Goal: Task Accomplishment & Management: Use online tool/utility

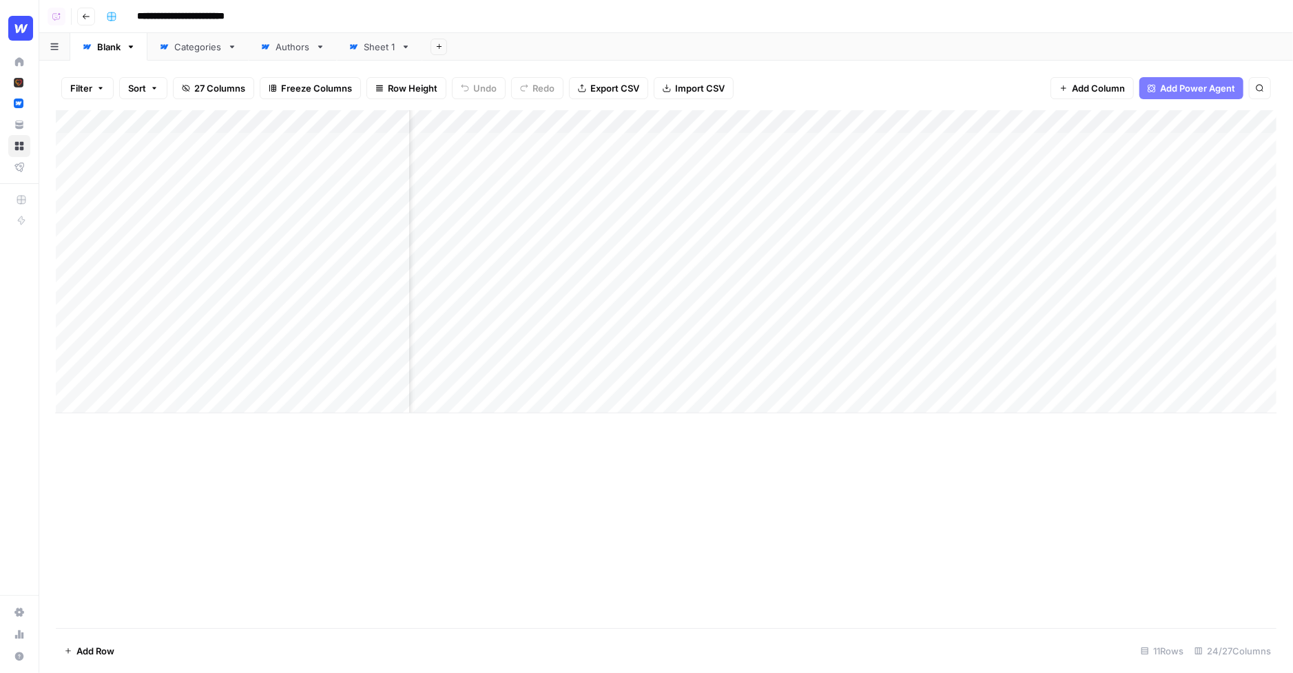
scroll to position [0, 278]
click at [985, 145] on div "Add Column" at bounding box center [666, 261] width 1221 height 303
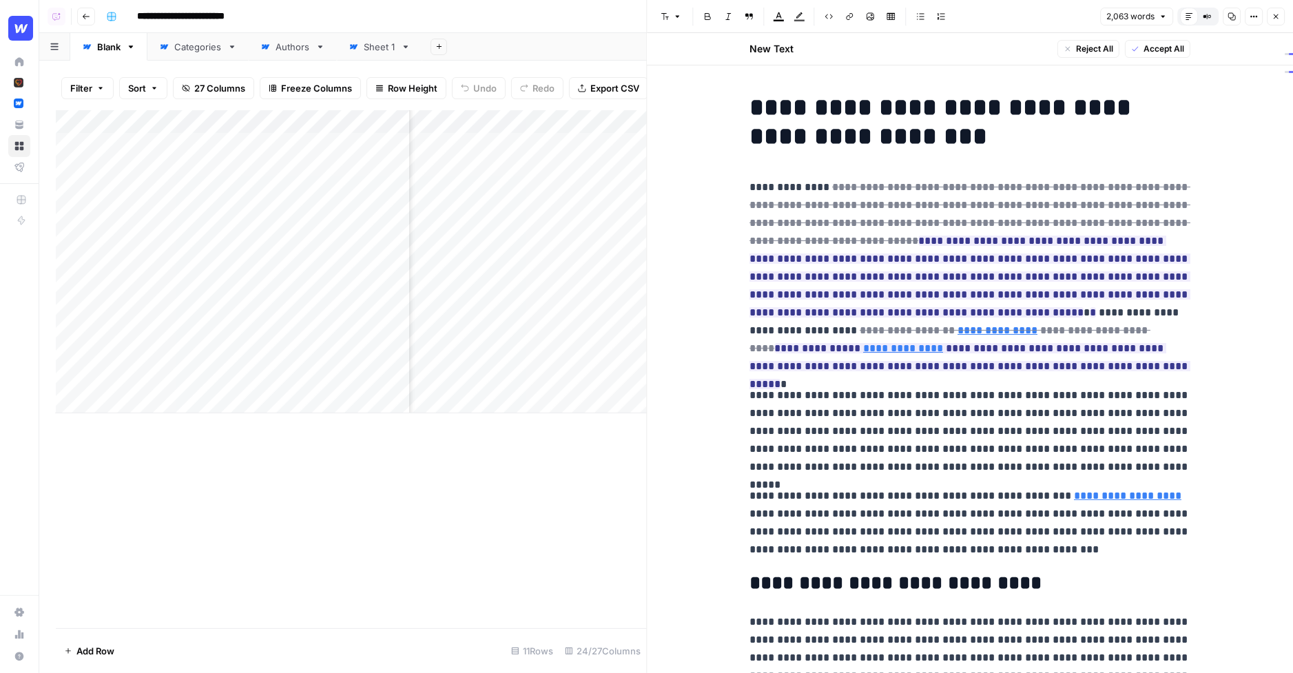
click at [1275, 13] on icon "button" at bounding box center [1276, 16] width 8 height 8
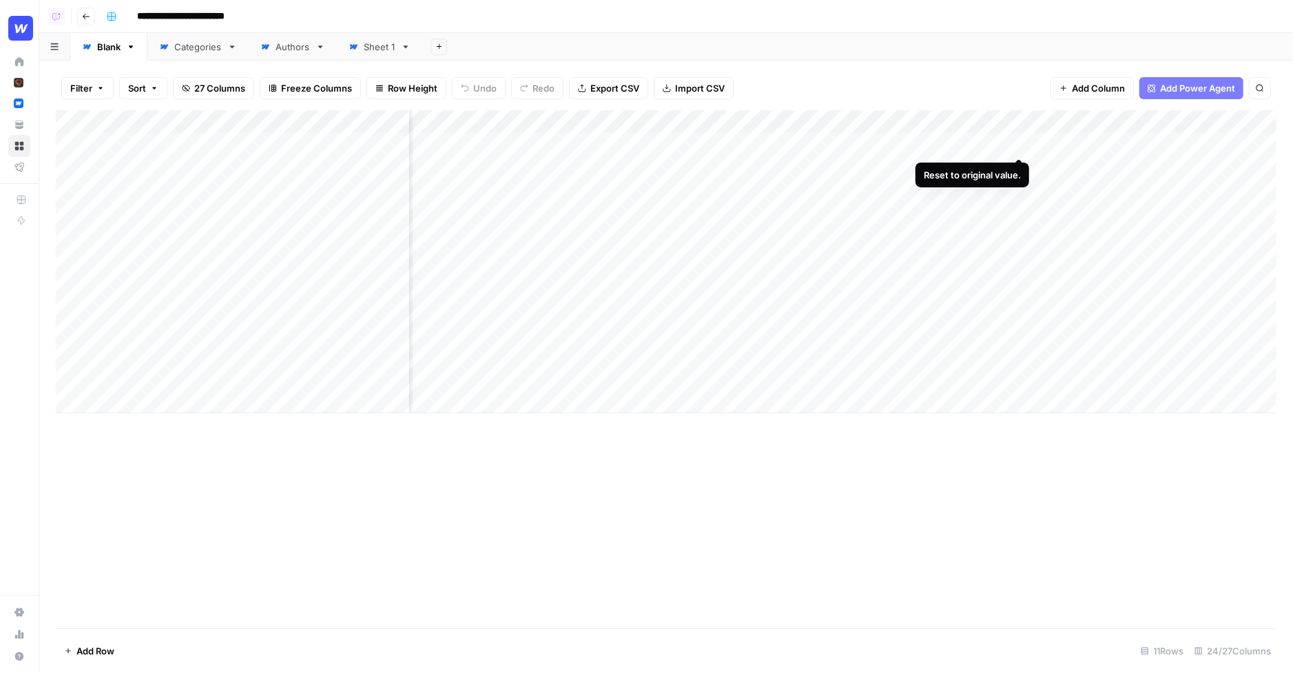
click at [1018, 143] on div "Add Column" at bounding box center [666, 261] width 1221 height 303
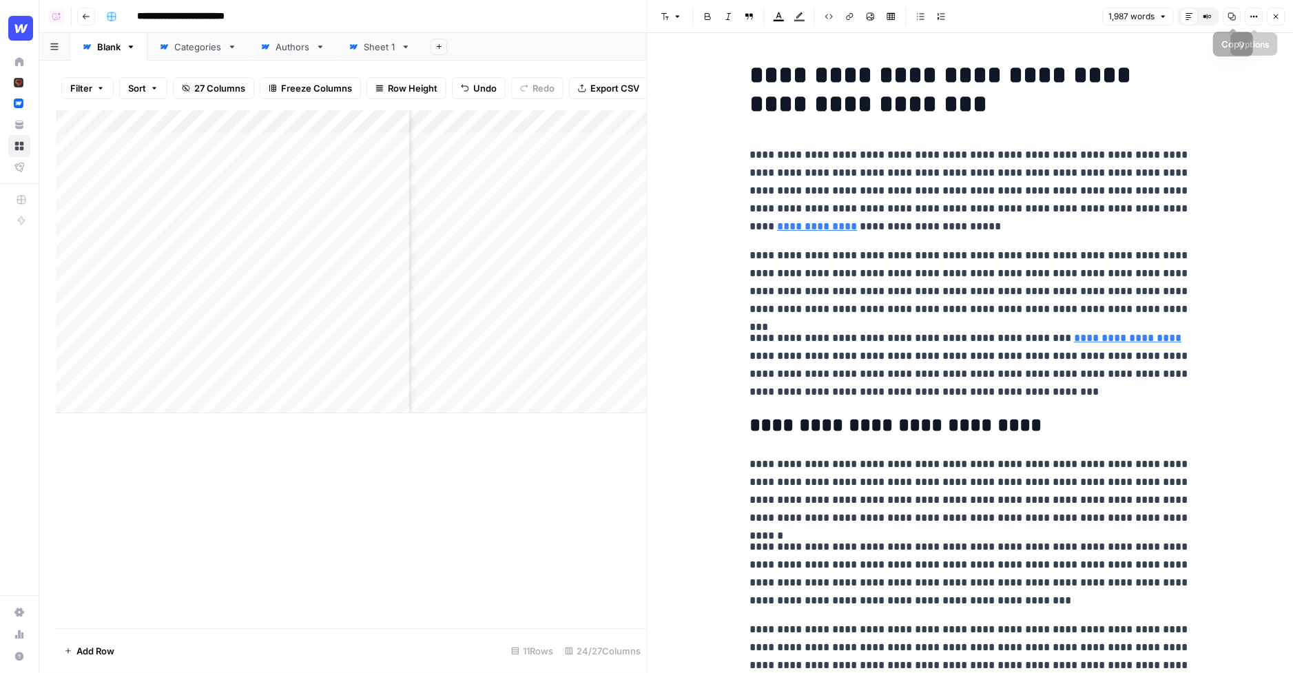
click at [1278, 17] on icon "button" at bounding box center [1276, 16] width 8 height 8
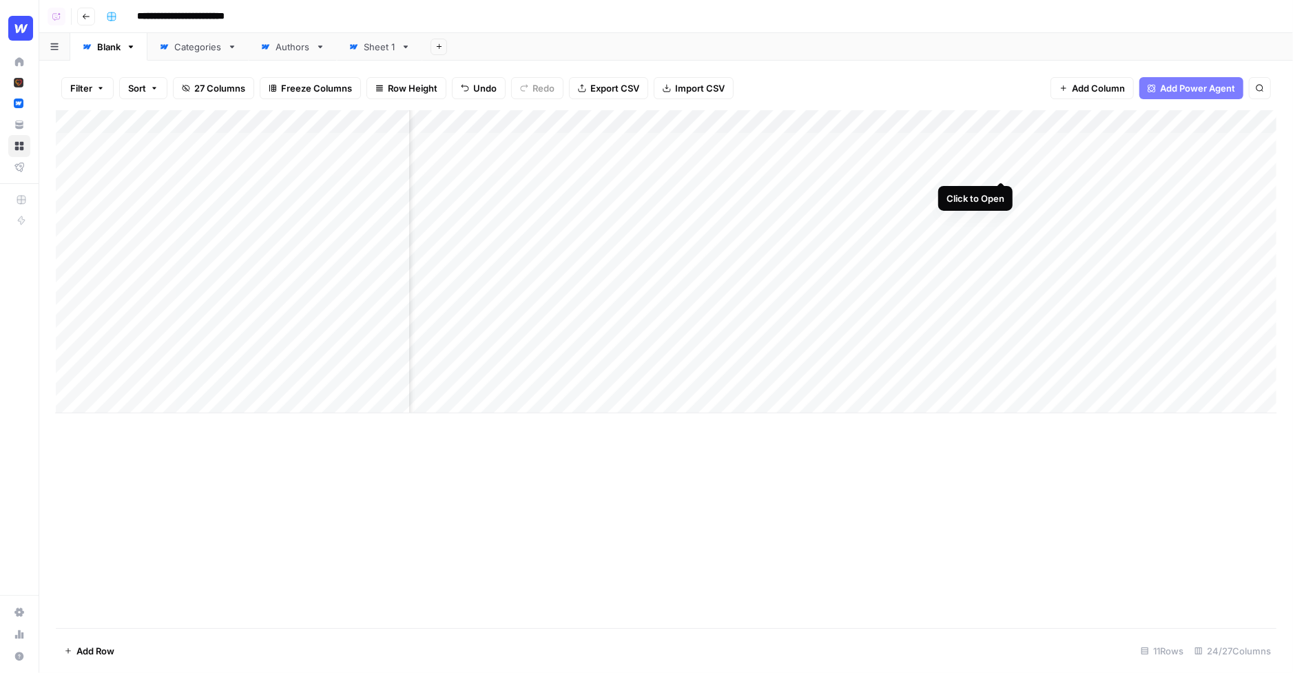
click at [1001, 166] on div "Add Column" at bounding box center [666, 261] width 1221 height 303
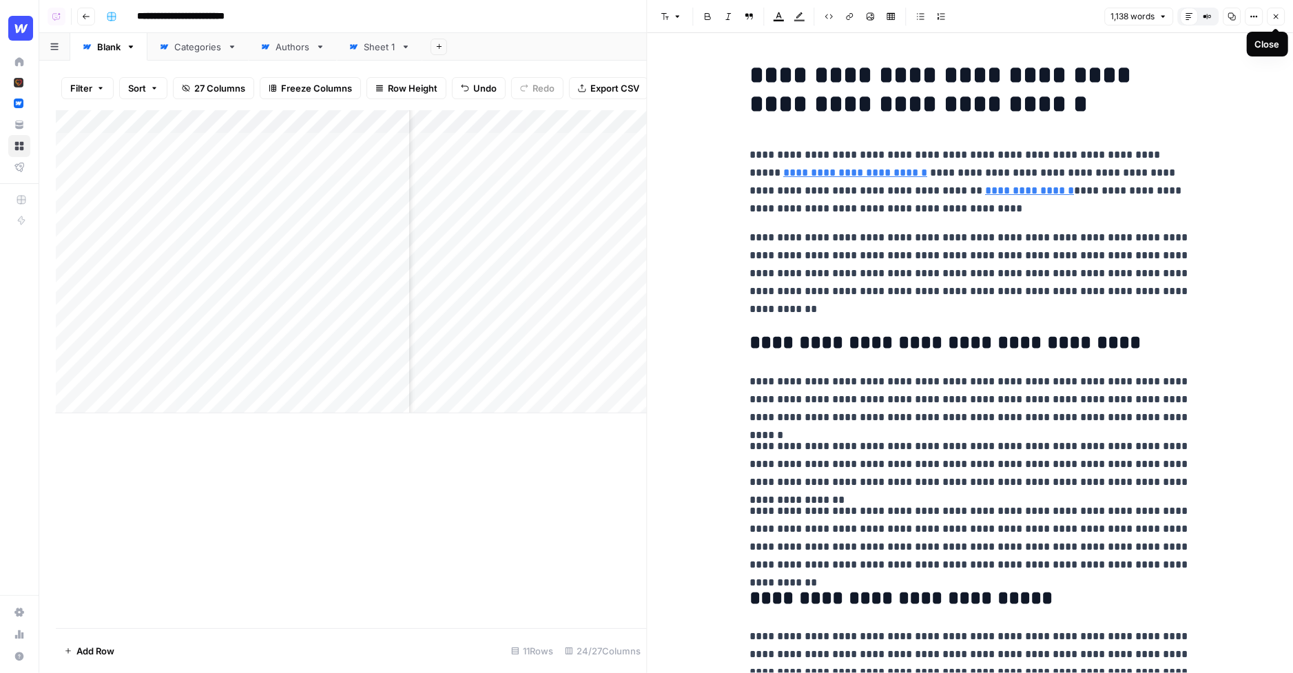
click at [1274, 18] on icon "button" at bounding box center [1276, 16] width 5 height 5
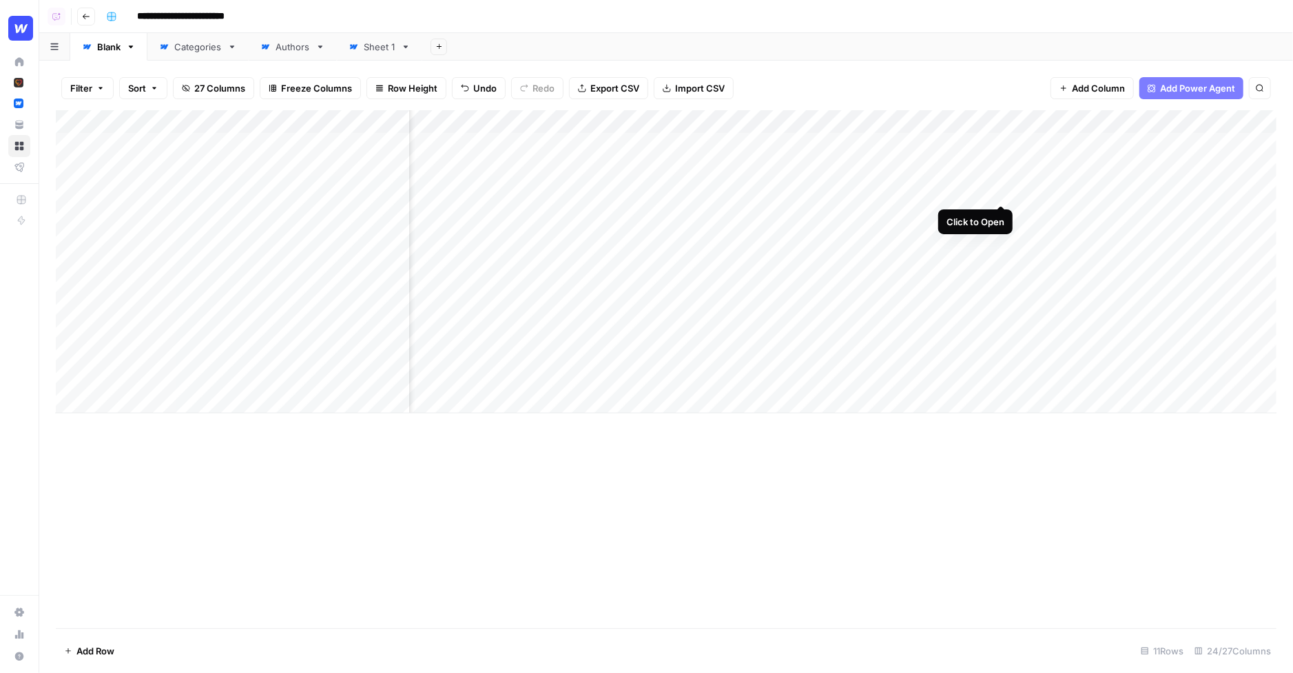
click at [1002, 192] on div "Add Column" at bounding box center [666, 261] width 1221 height 303
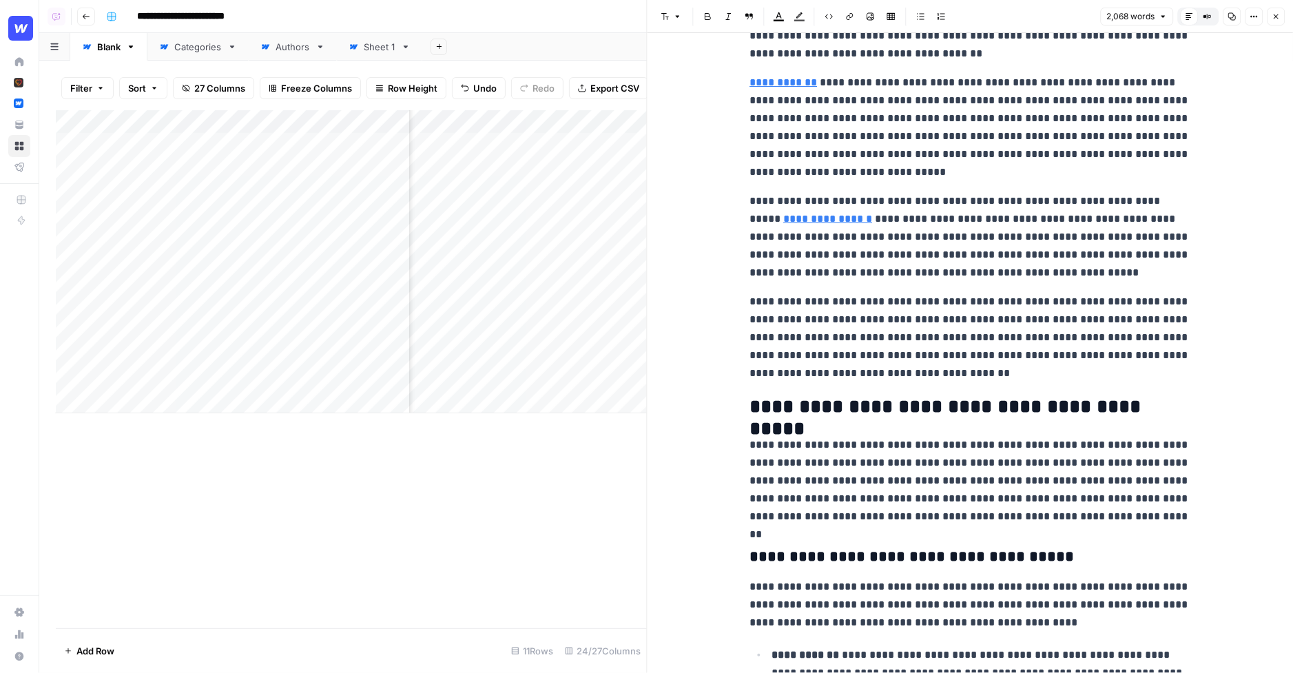
scroll to position [185, 0]
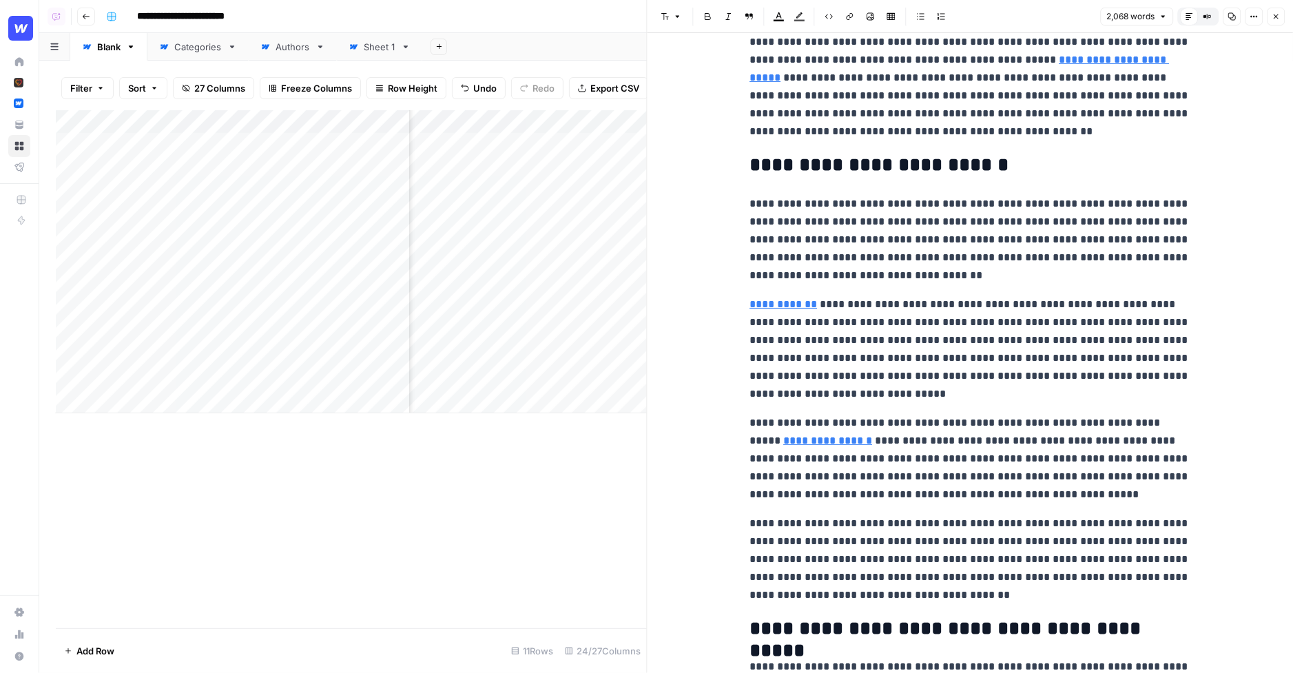
click at [1275, 18] on icon "button" at bounding box center [1276, 16] width 8 height 8
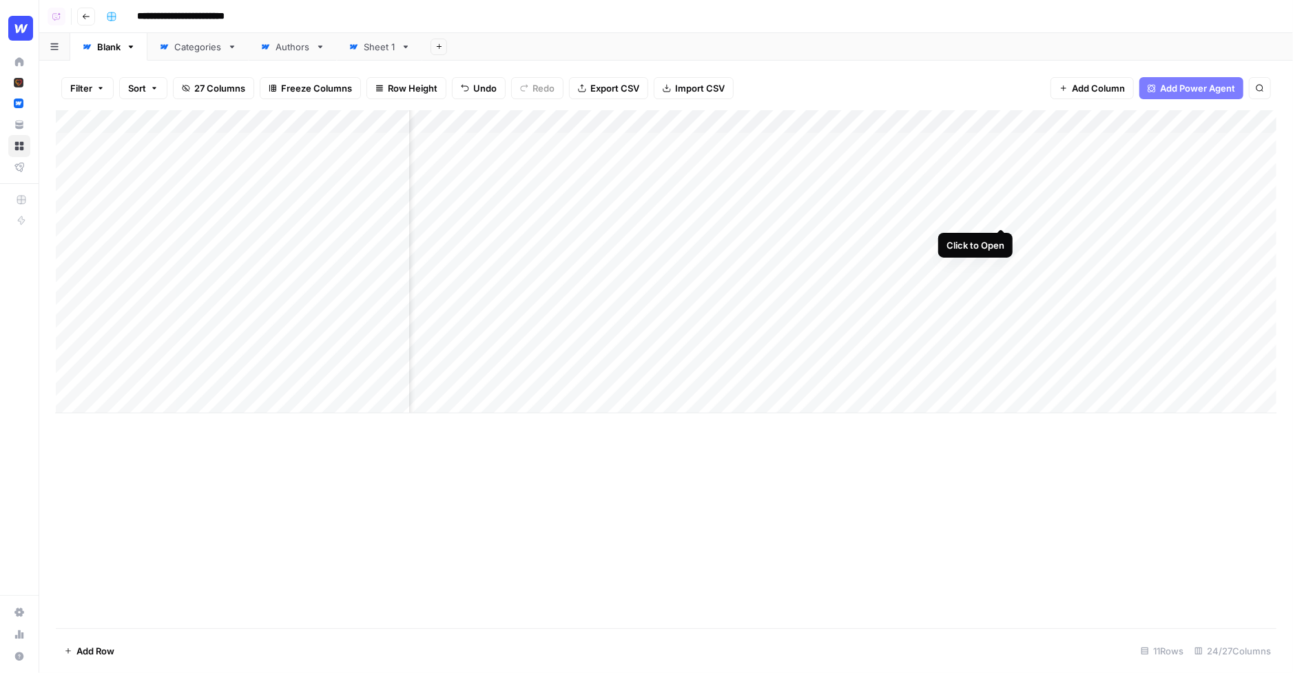
click at [1003, 214] on div "Add Column" at bounding box center [666, 261] width 1221 height 303
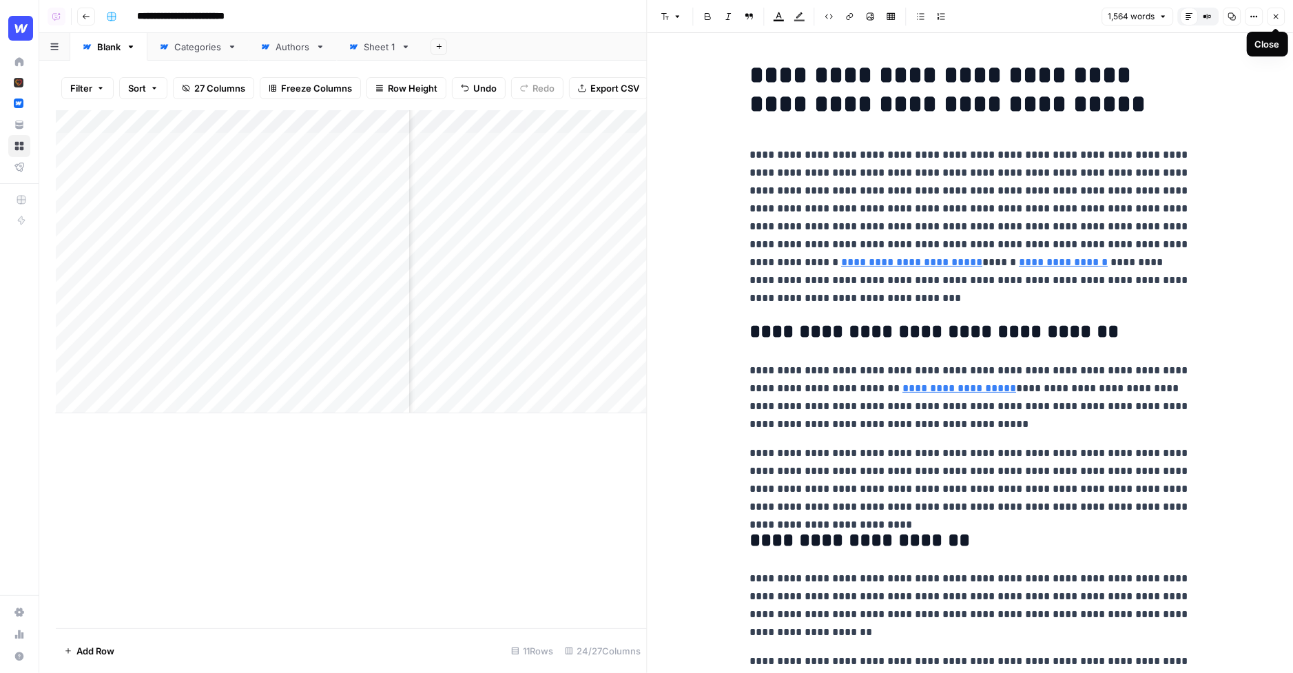
click at [1277, 17] on icon "button" at bounding box center [1276, 16] width 8 height 8
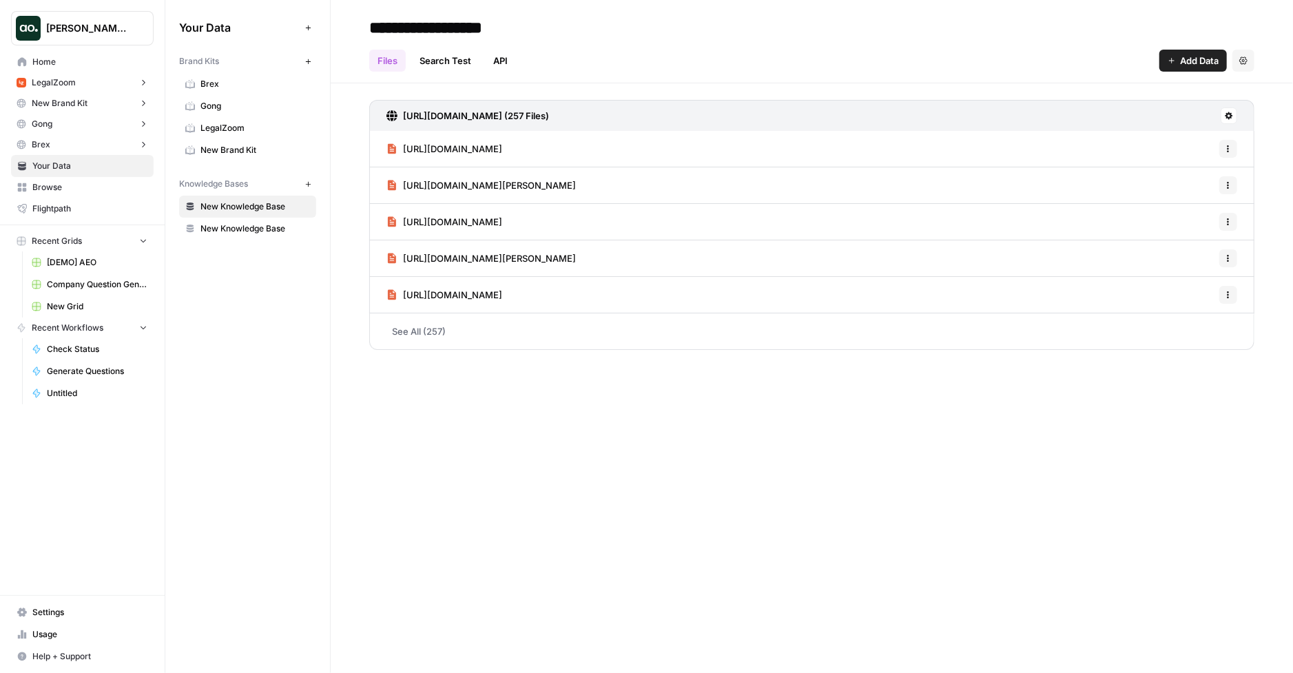
click at [230, 128] on span "LegalZoom" at bounding box center [255, 128] width 110 height 12
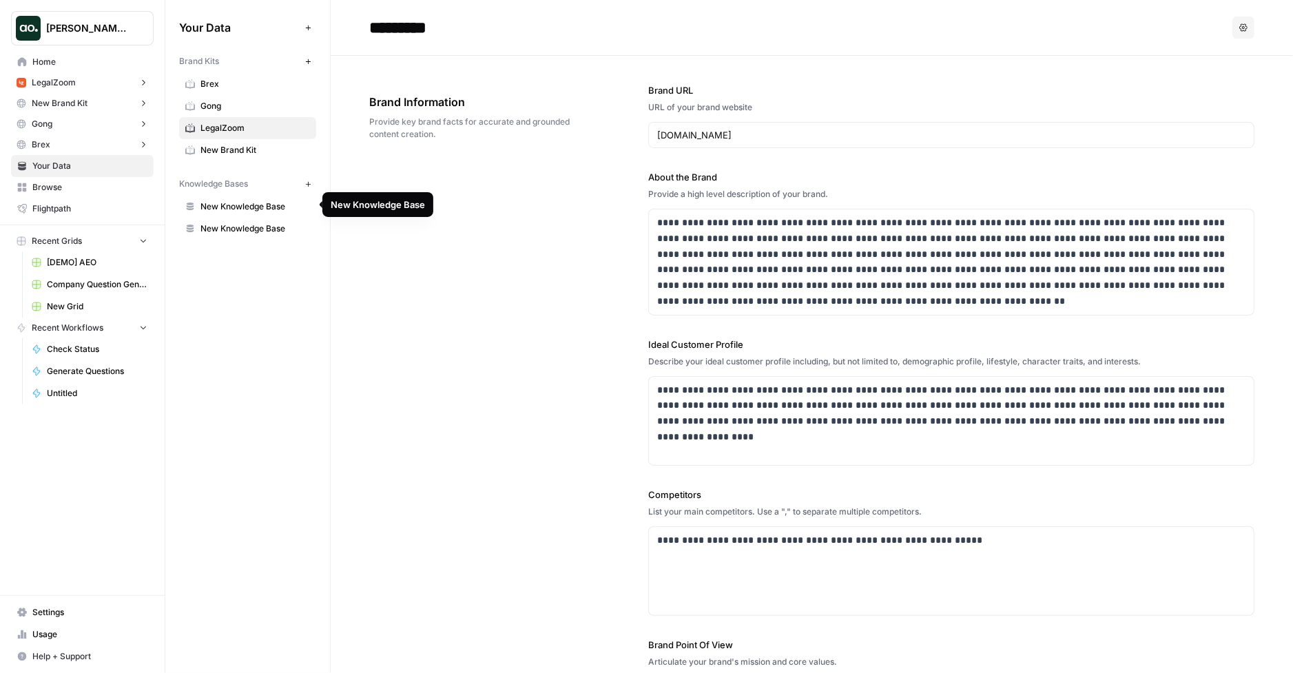
click at [229, 203] on span "New Knowledge Base" at bounding box center [255, 206] width 110 height 12
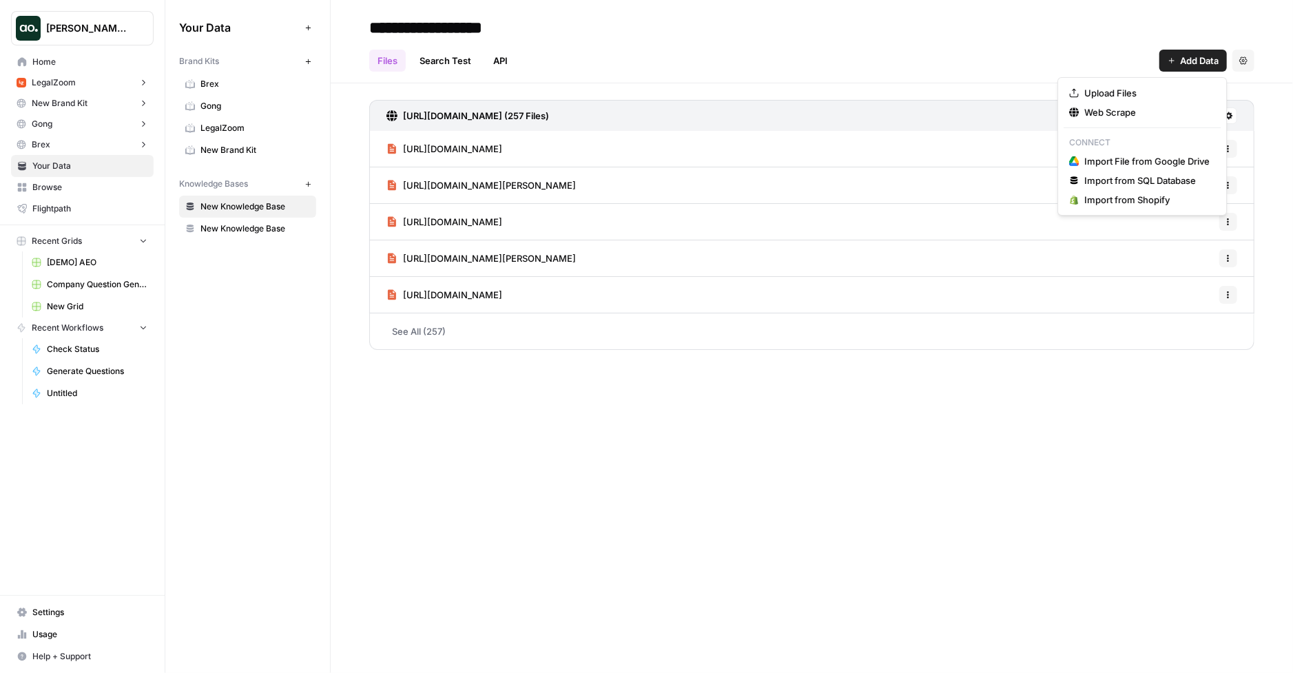
click at [1185, 63] on span "Add Data" at bounding box center [1199, 61] width 39 height 14
click at [1132, 81] on div "Upload Files Web Scrape Connect Import File from Google Drive Import from SQL D…" at bounding box center [1141, 146] width 169 height 138
click at [500, 56] on link "API" at bounding box center [500, 61] width 31 height 22
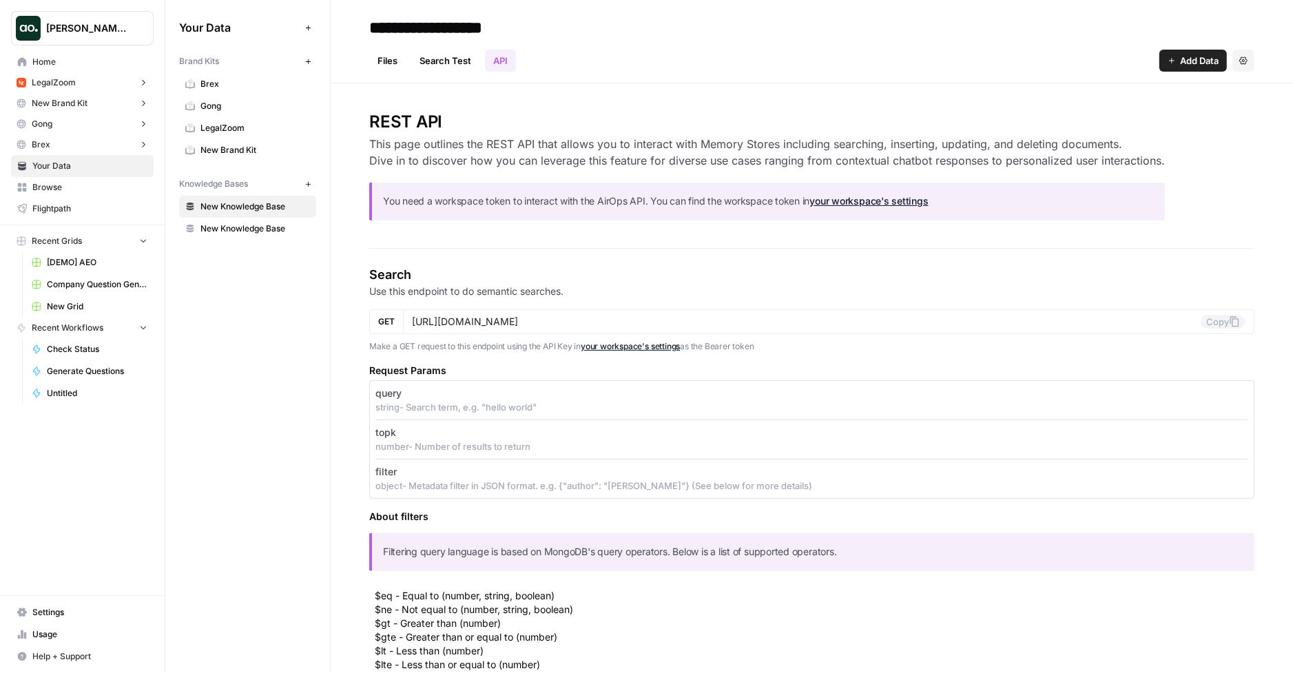
click at [388, 58] on link "Files" at bounding box center [387, 61] width 37 height 22
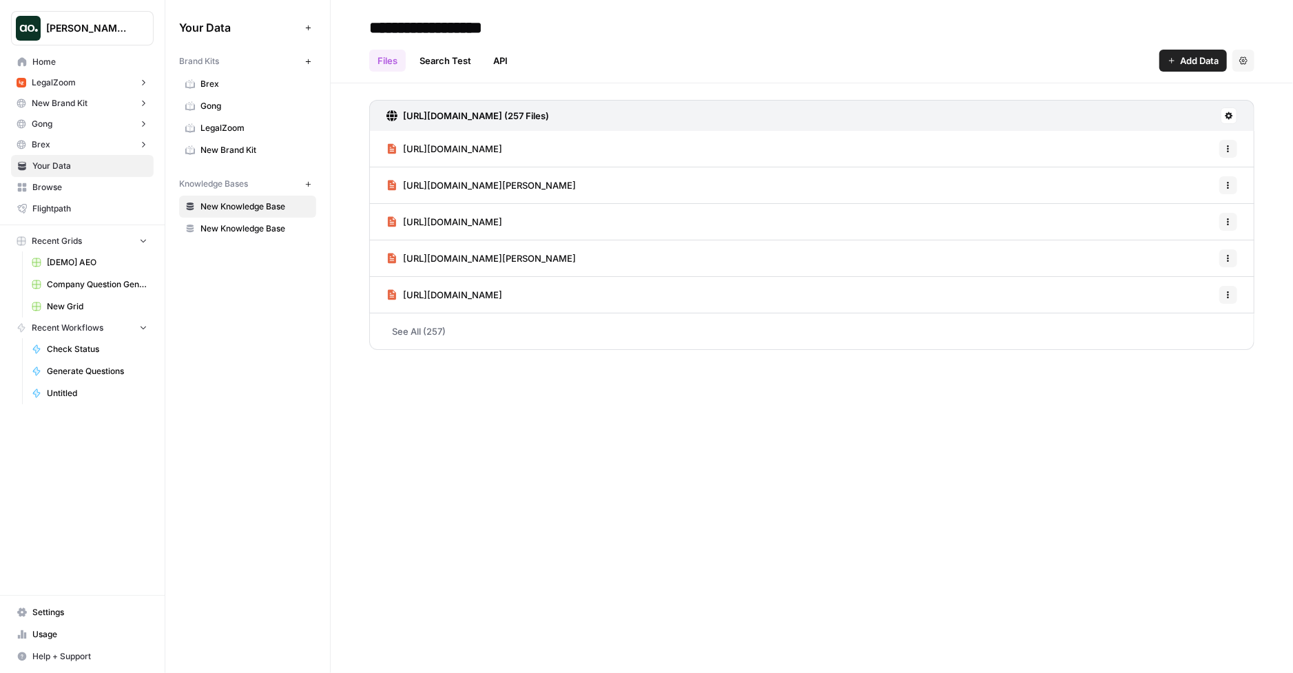
click at [1231, 119] on icon at bounding box center [1229, 116] width 8 height 8
click at [1104, 87] on div "https://www.airops.com/sitemap.xml (257 Files) https://www.airops.com/prompts/b…" at bounding box center [812, 222] width 962 height 278
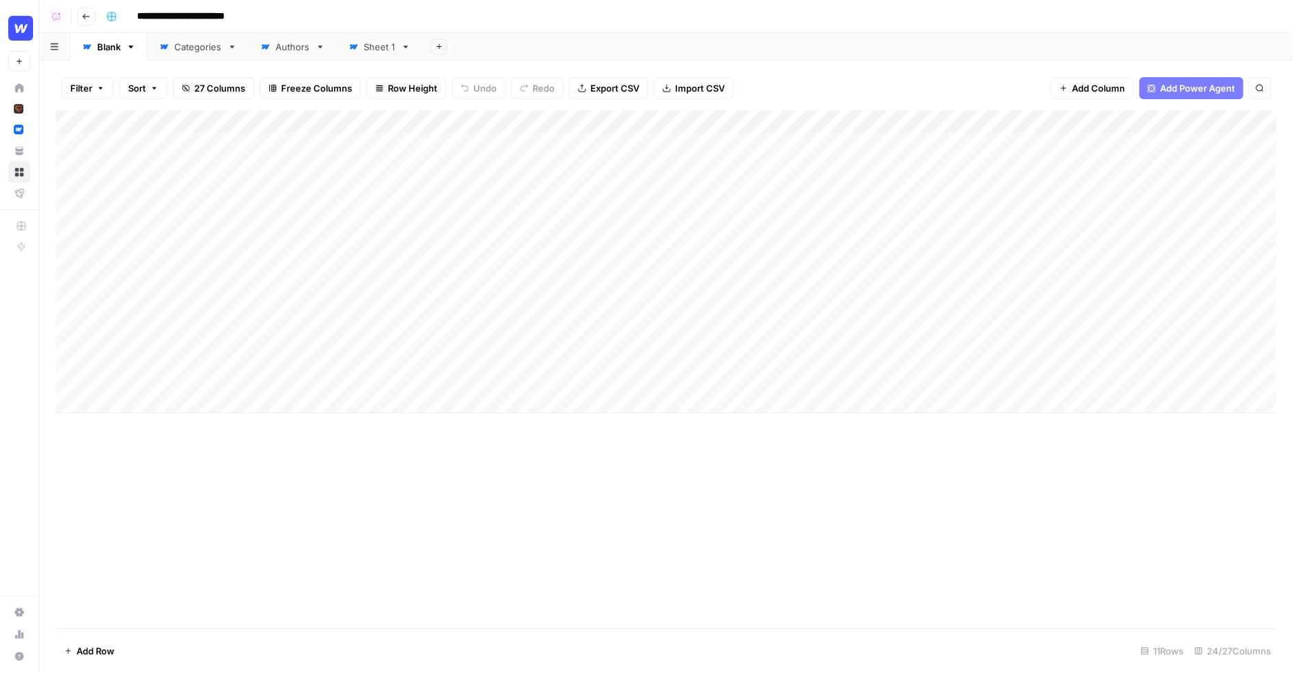
drag, startPoint x: 130, startPoint y: 143, endPoint x: 158, endPoint y: 373, distance: 232.5
click at [158, 373] on div "Add Column" at bounding box center [666, 261] width 1221 height 303
click at [580, 143] on div "Add Column" at bounding box center [666, 261] width 1221 height 303
click at [676, 167] on div "Add Column" at bounding box center [666, 261] width 1221 height 303
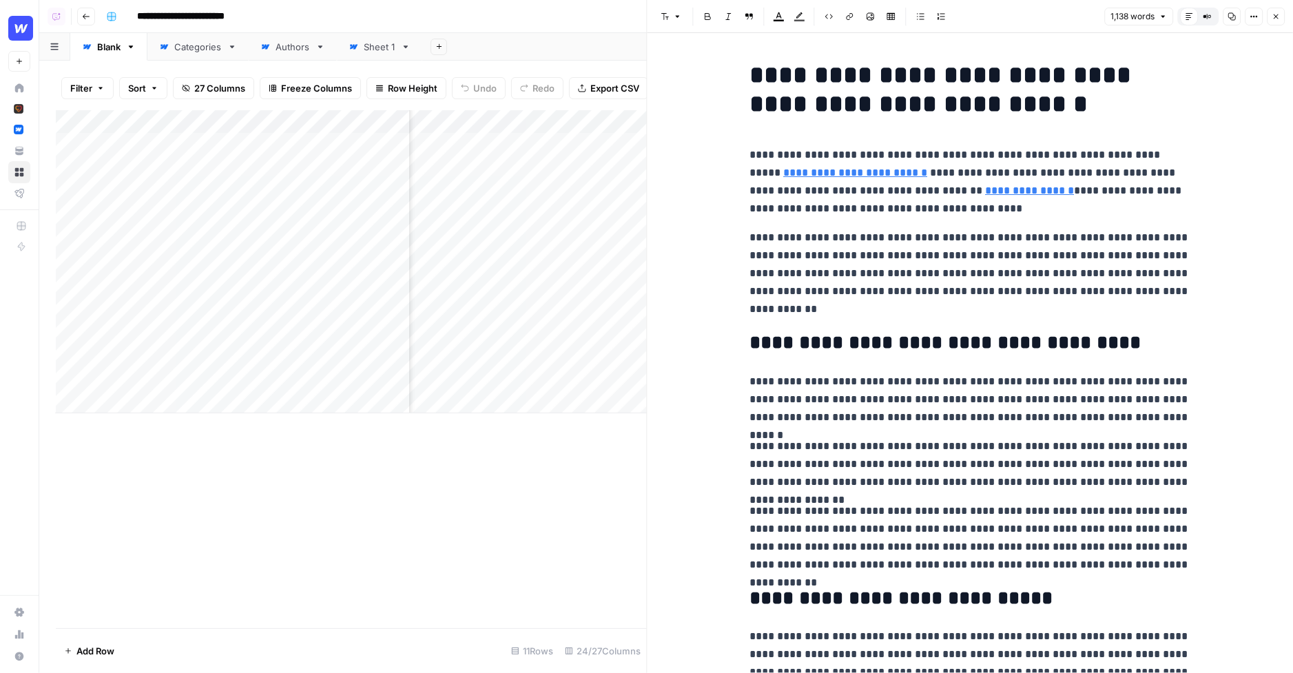
click at [1007, 117] on h1 "**********" at bounding box center [970, 90] width 441 height 58
type input "https://webflow.com/blog/5-ways-content-can-improve-your-websites-accessibility…"
click at [895, 309] on p "**********" at bounding box center [970, 274] width 441 height 90
click at [790, 309] on p "**********" at bounding box center [970, 274] width 441 height 90
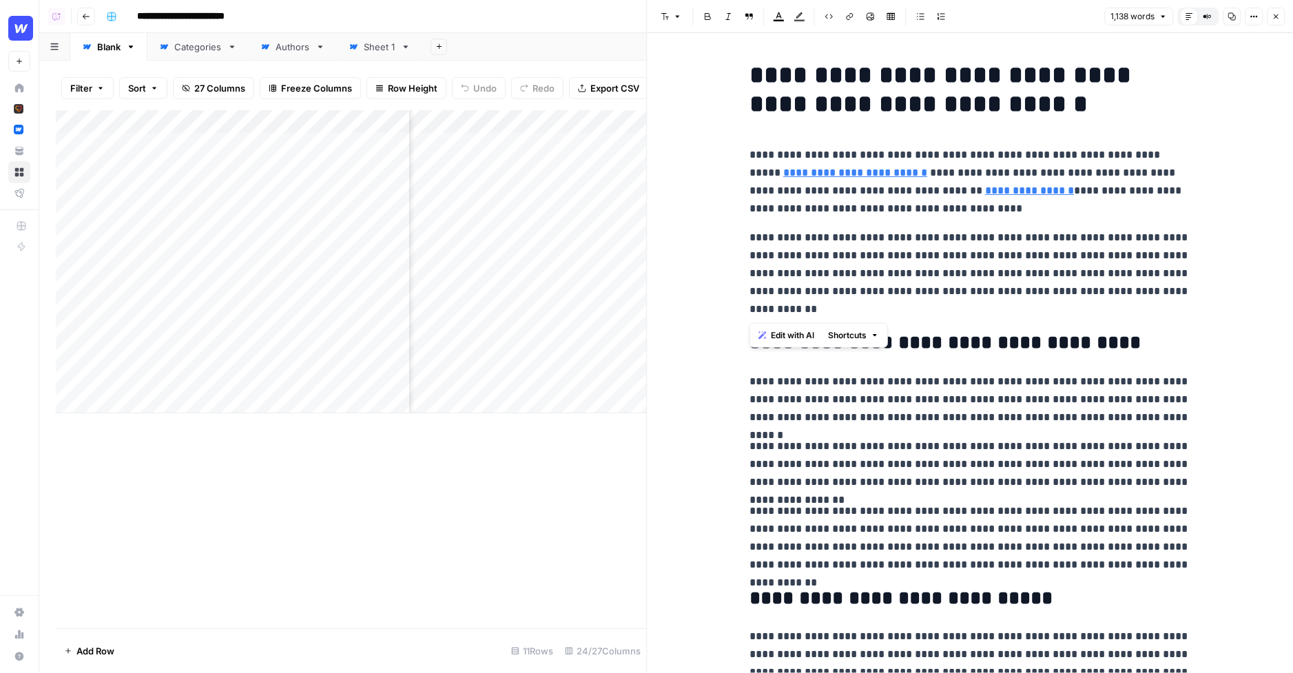
drag, startPoint x: 811, startPoint y: 312, endPoint x: 741, endPoint y: 235, distance: 103.9
click at [786, 342] on span "Edit with AI" at bounding box center [792, 335] width 43 height 12
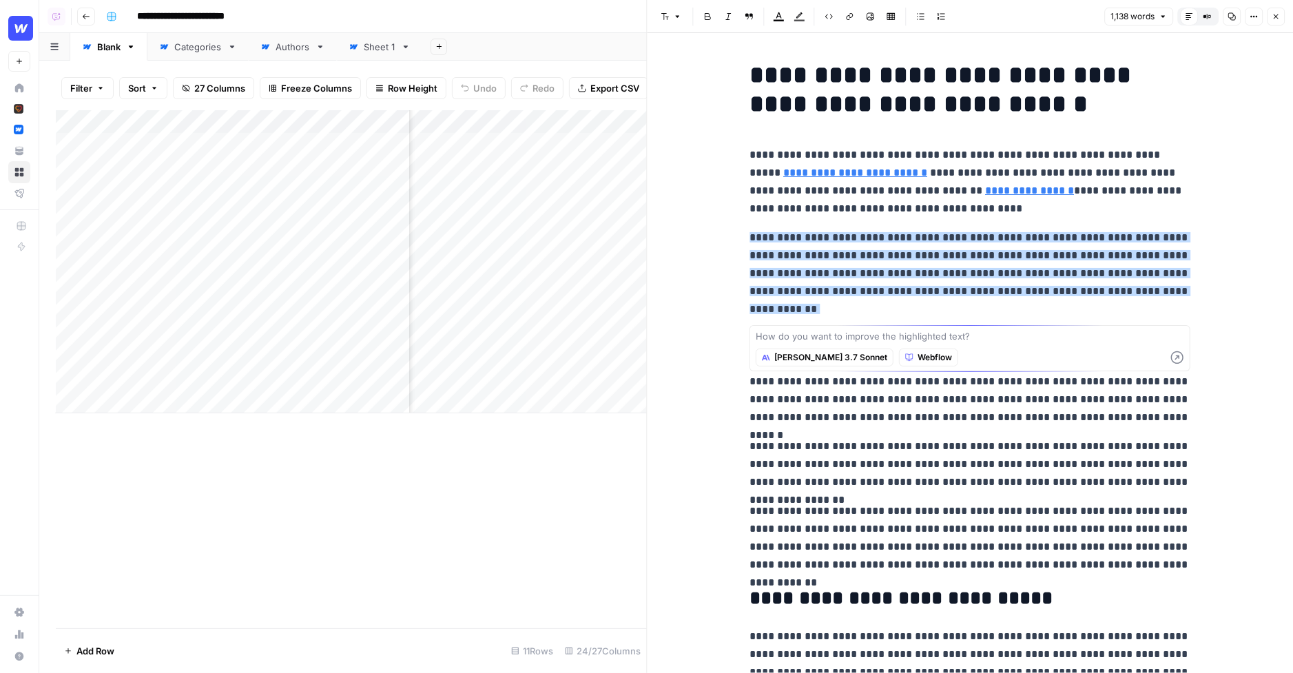
click at [803, 362] on span "Claude 3.7 Sonnet" at bounding box center [830, 357] width 113 height 12
click at [918, 360] on span "Webflow" at bounding box center [935, 357] width 34 height 12
click at [840, 336] on textarea at bounding box center [970, 336] width 429 height 14
click at [1275, 17] on icon "button" at bounding box center [1276, 16] width 5 height 5
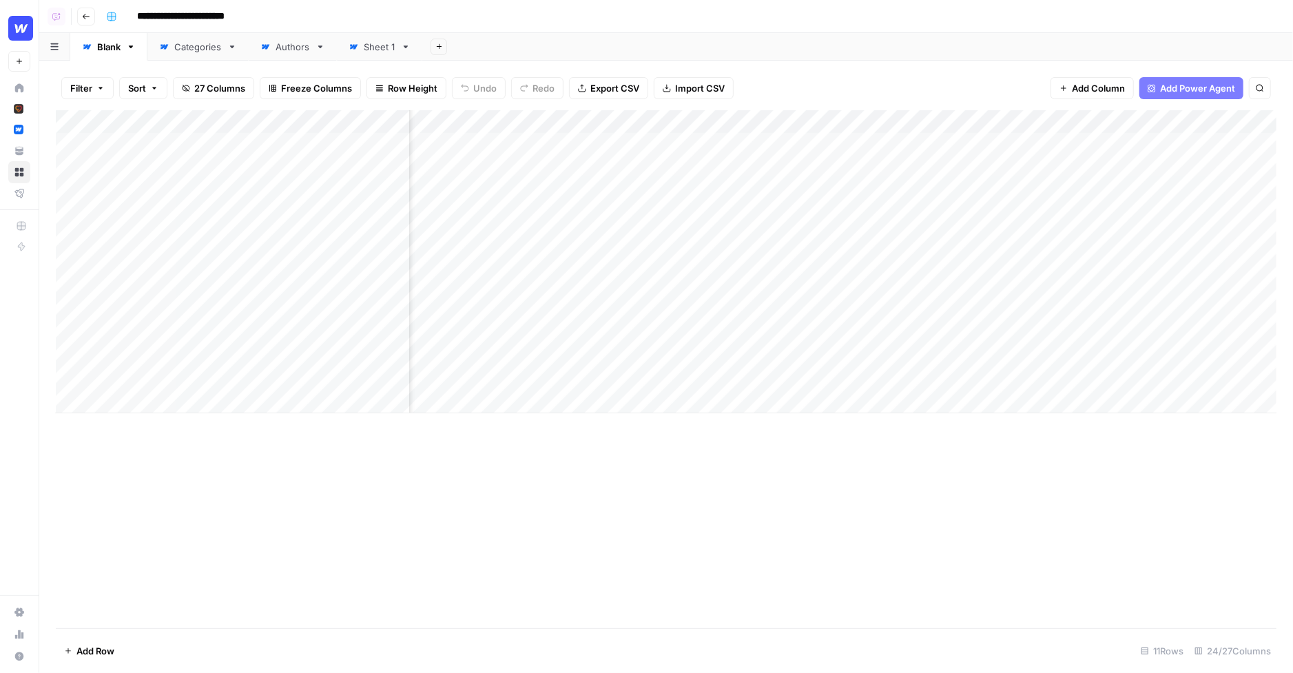
scroll to position [0, 1669]
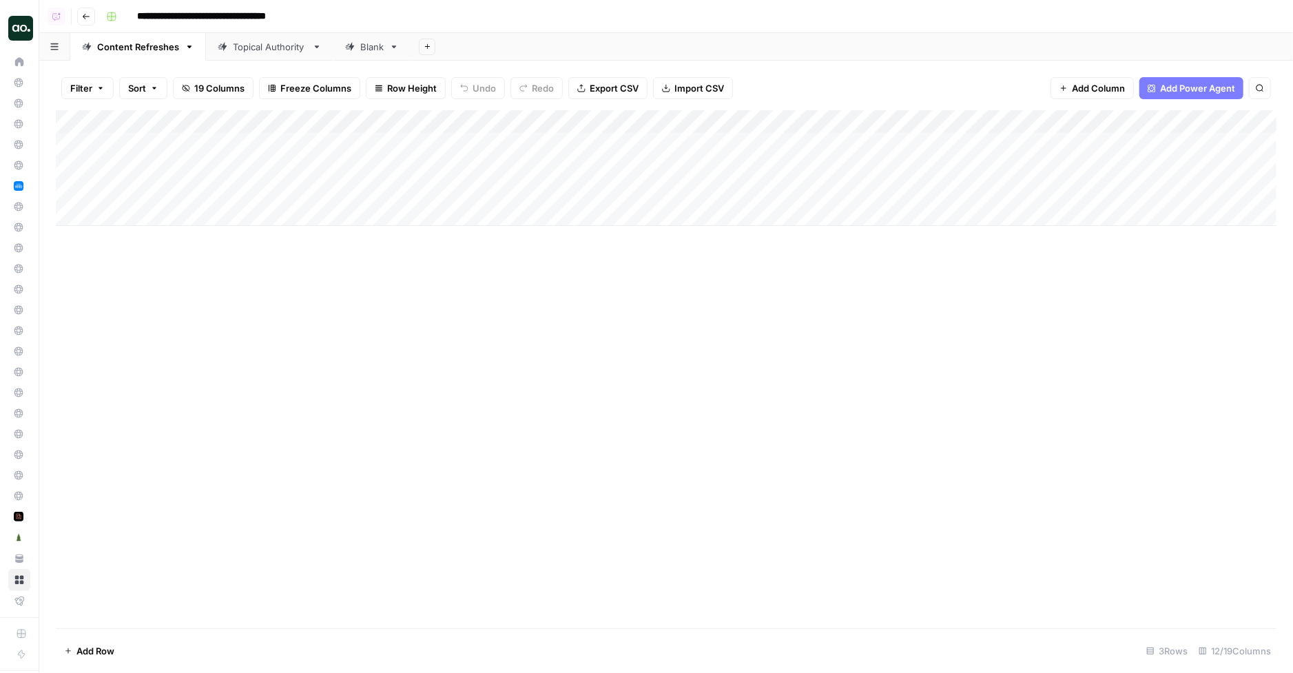
click at [814, 71] on div "Filter Sort 19 Columns Freeze Columns Row Height Undo Redo Export CSV Import CS…" at bounding box center [666, 88] width 1221 height 44
click at [591, 143] on div "Add Column" at bounding box center [666, 168] width 1221 height 116
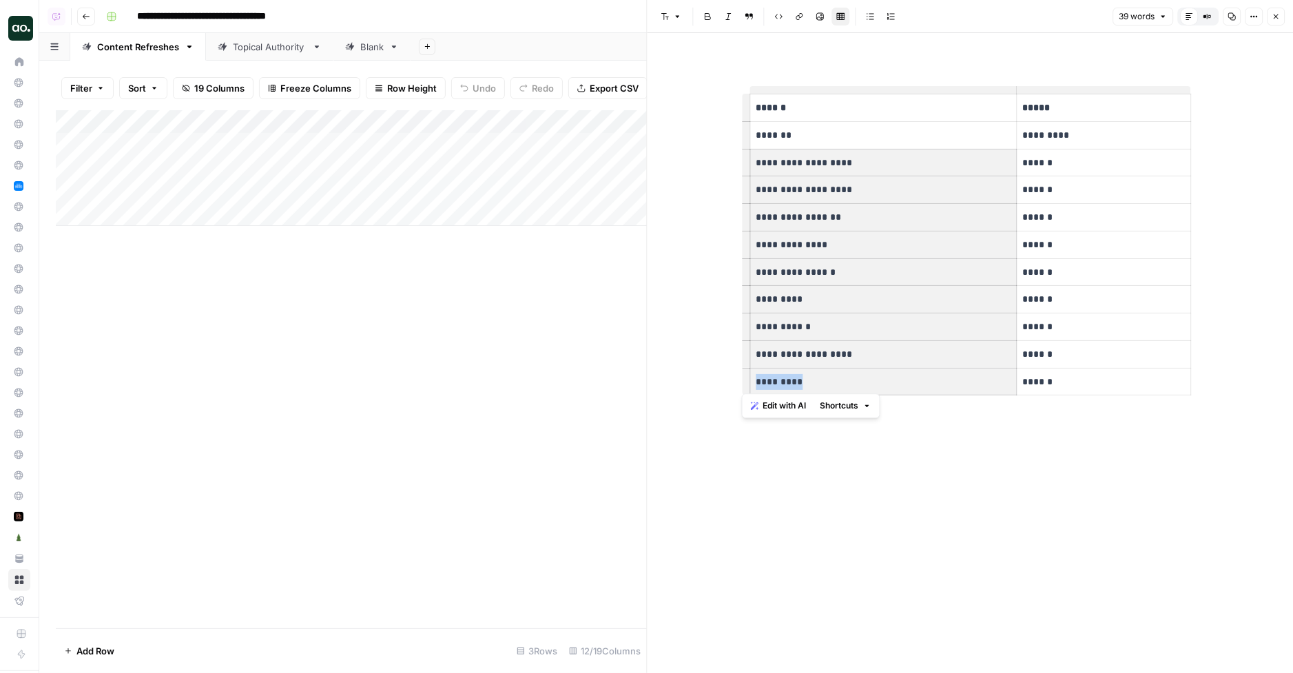
drag, startPoint x: 763, startPoint y: 163, endPoint x: 841, endPoint y: 381, distance: 231.8
click at [841, 381] on tbody "**********" at bounding box center [970, 244] width 441 height 301
click at [841, 381] on p "*********" at bounding box center [883, 382] width 255 height 16
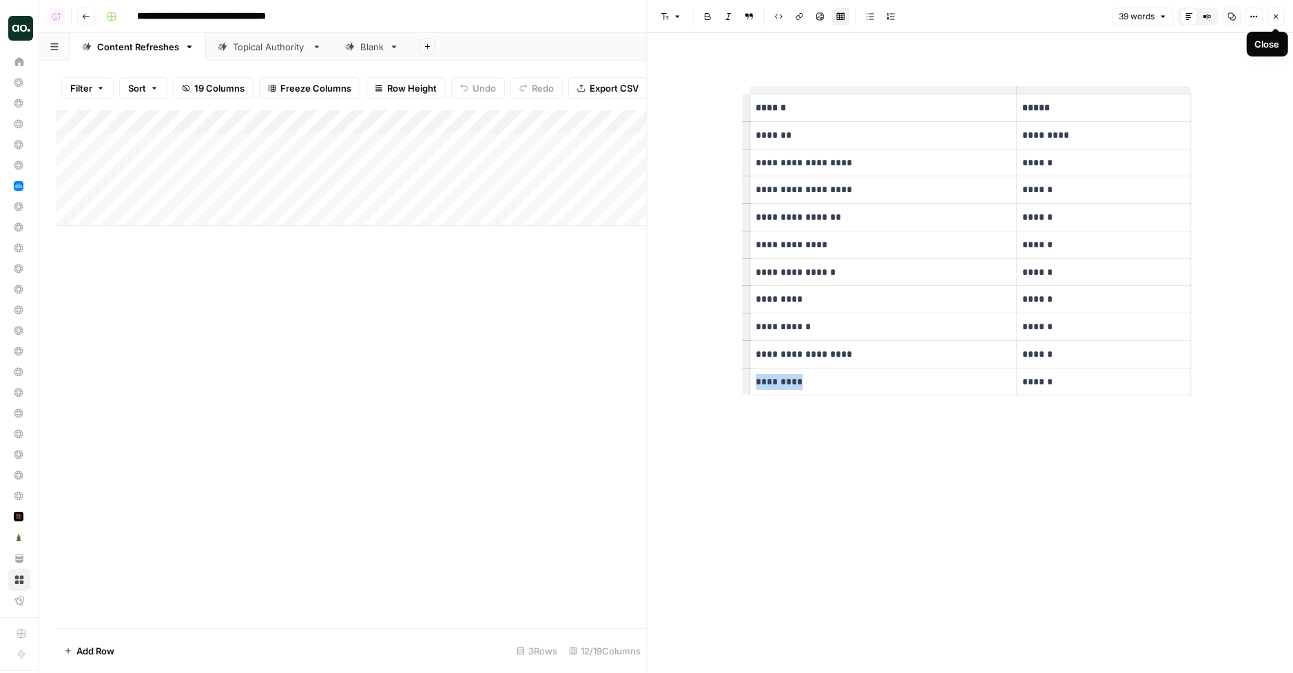
click at [1270, 18] on button "Close" at bounding box center [1276, 17] width 18 height 18
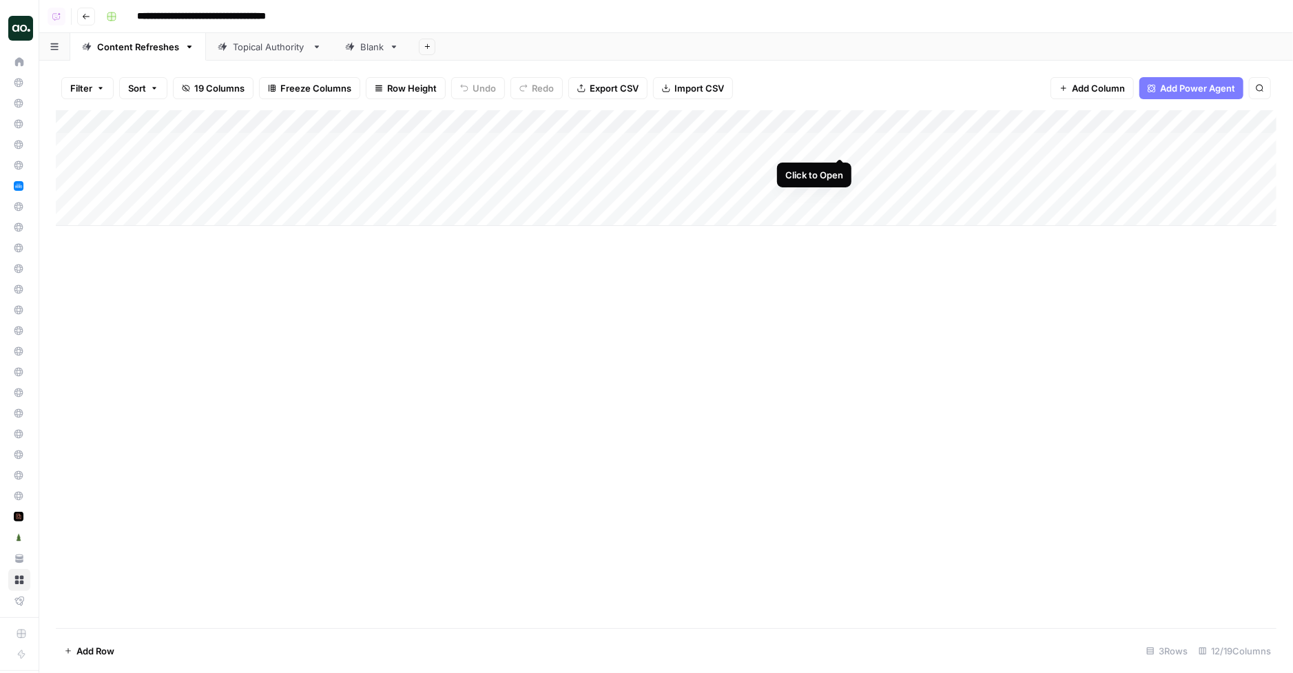
click at [838, 142] on div "Add Column" at bounding box center [666, 168] width 1221 height 116
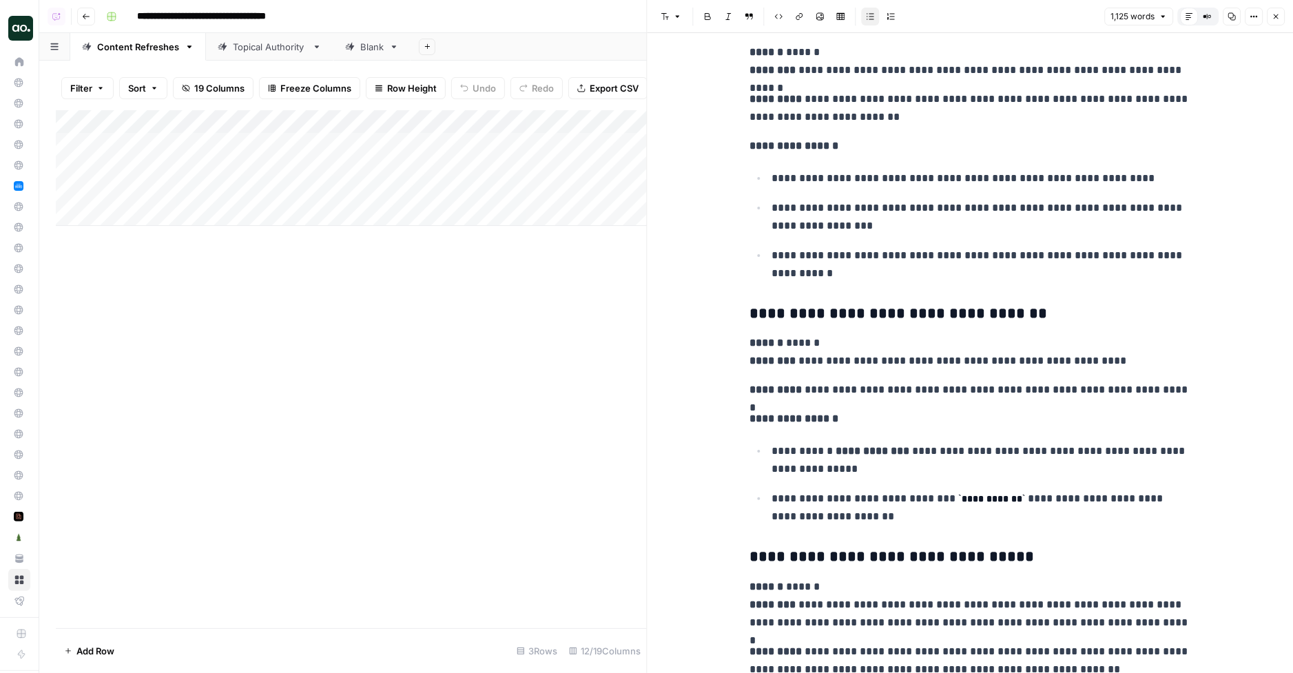
scroll to position [2734, 0]
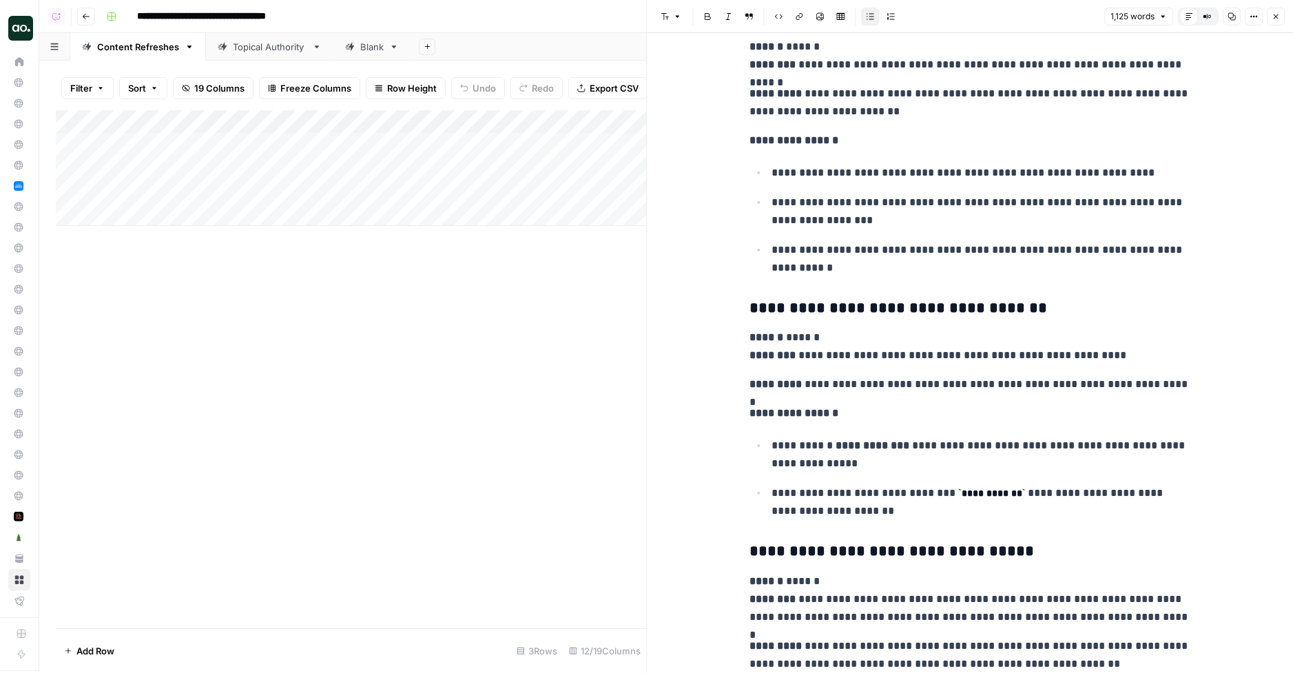
click at [1277, 14] on icon "button" at bounding box center [1276, 16] width 8 height 8
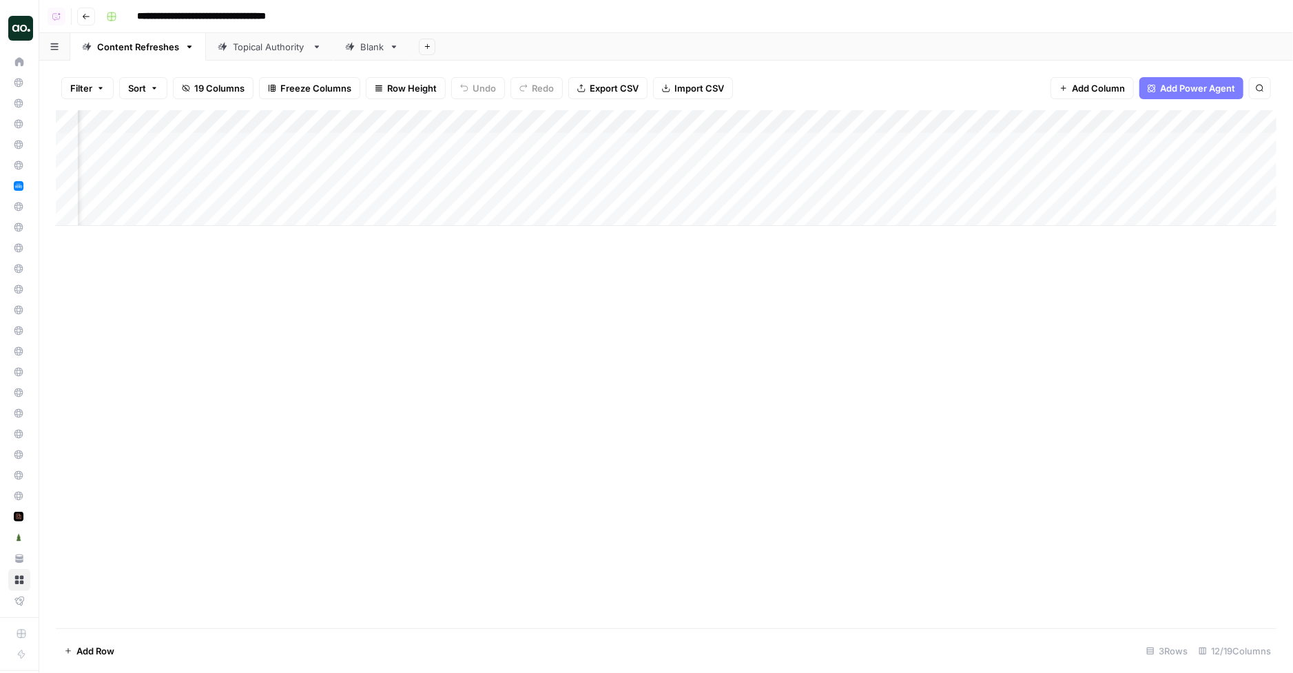
scroll to position [0, 128]
click at [978, 145] on div "Add Column" at bounding box center [666, 168] width 1221 height 116
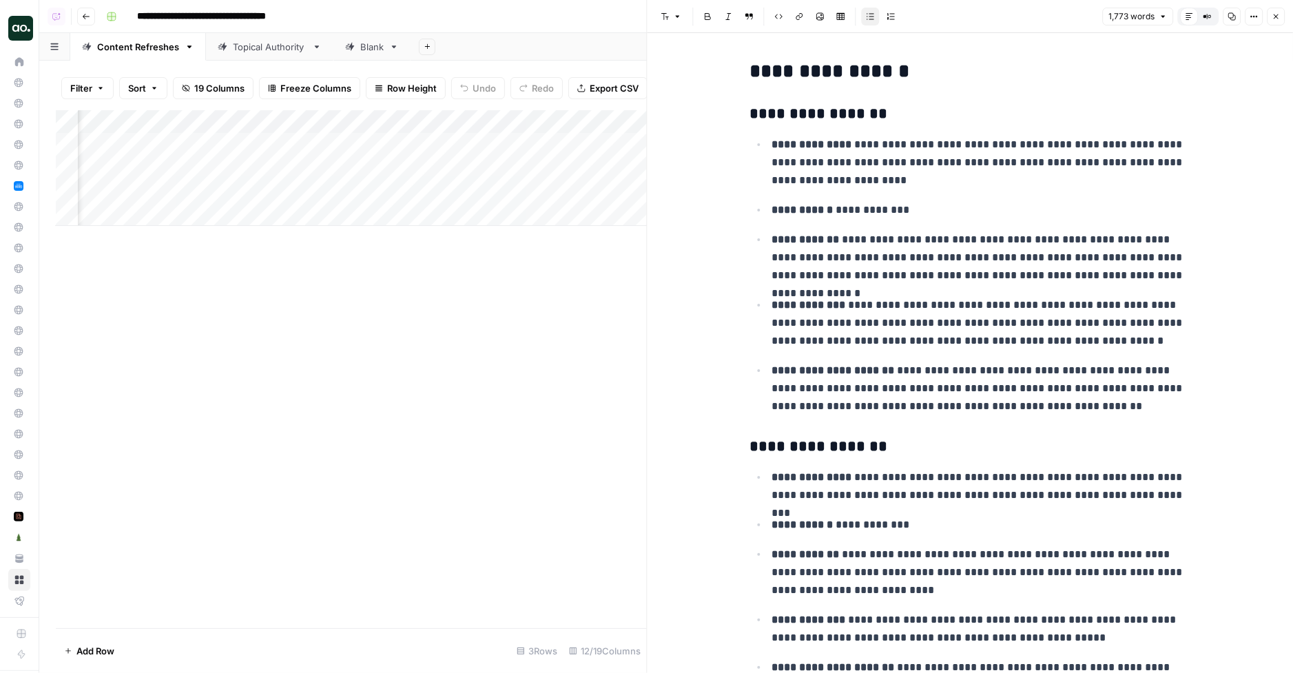
click at [1279, 14] on icon "button" at bounding box center [1276, 16] width 8 height 8
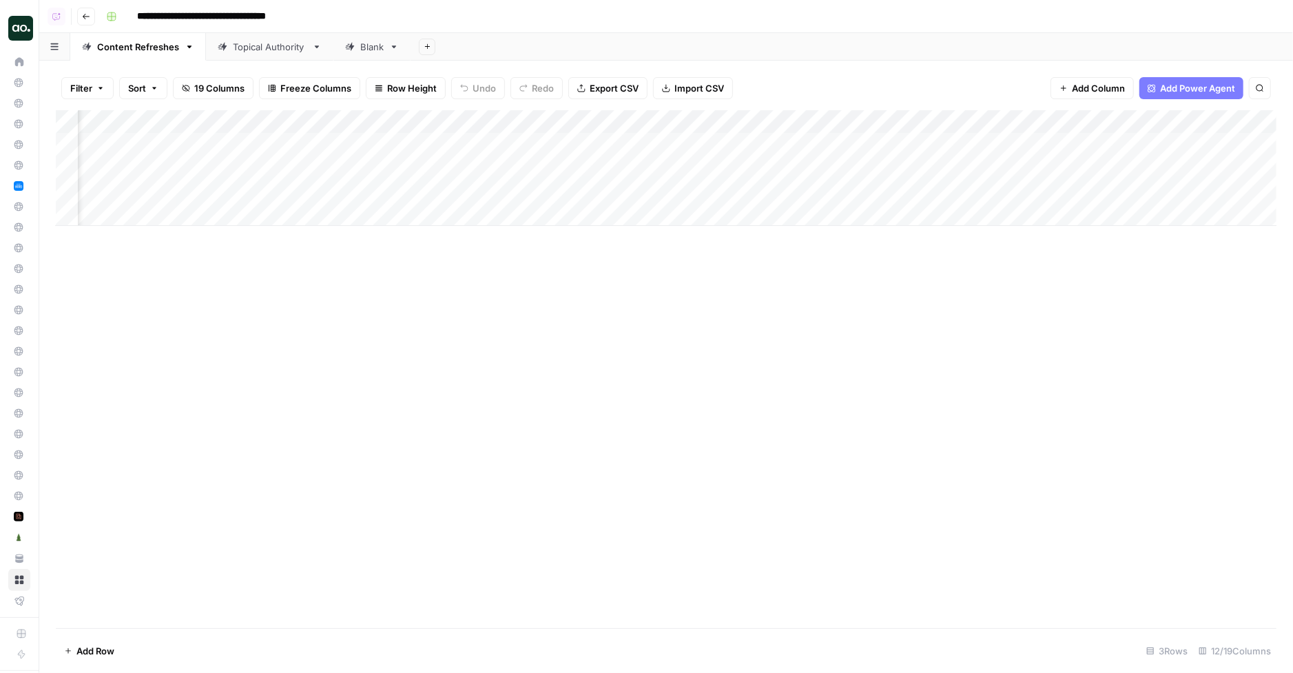
scroll to position [0, 122]
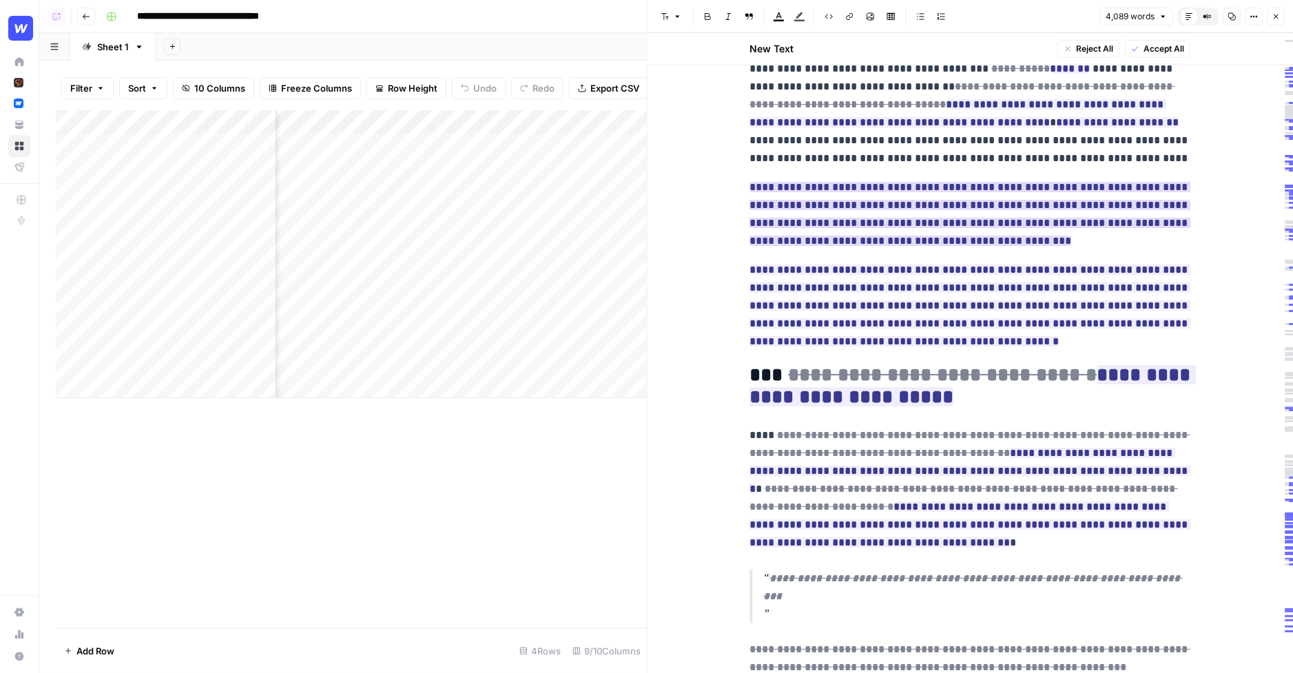
scroll to position [632, 0]
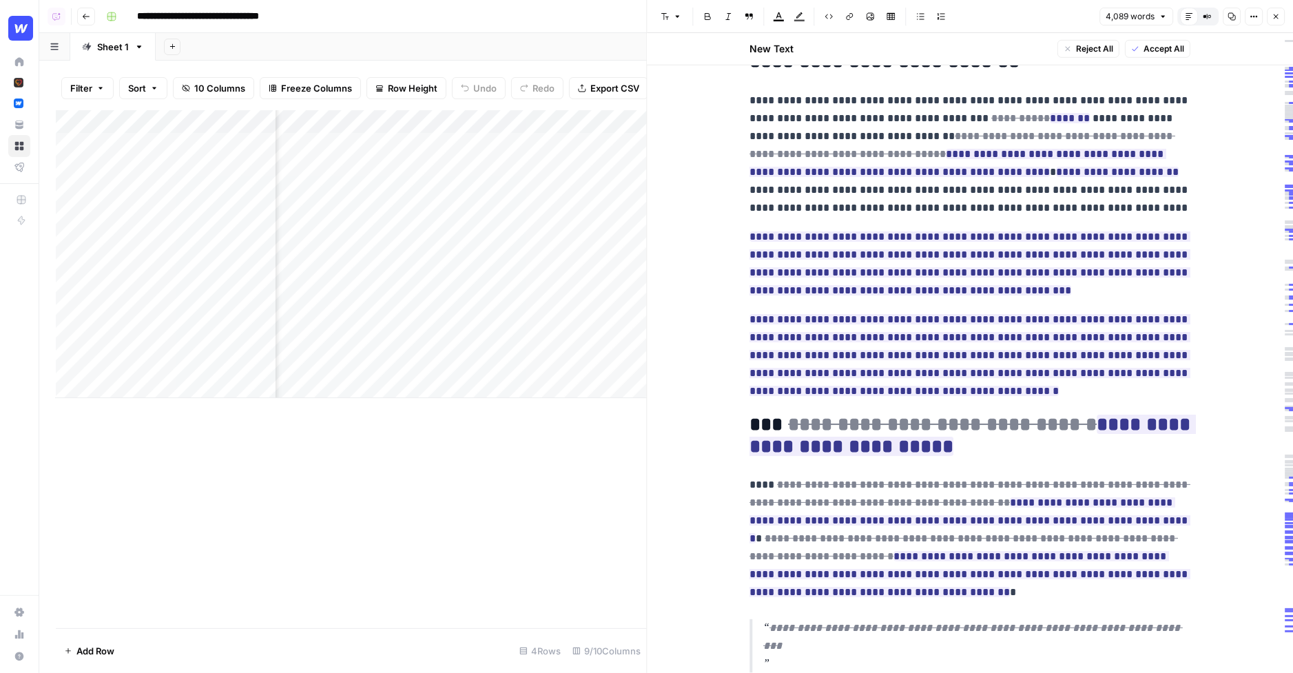
click at [886, 107] on p "**********" at bounding box center [970, 154] width 441 height 125
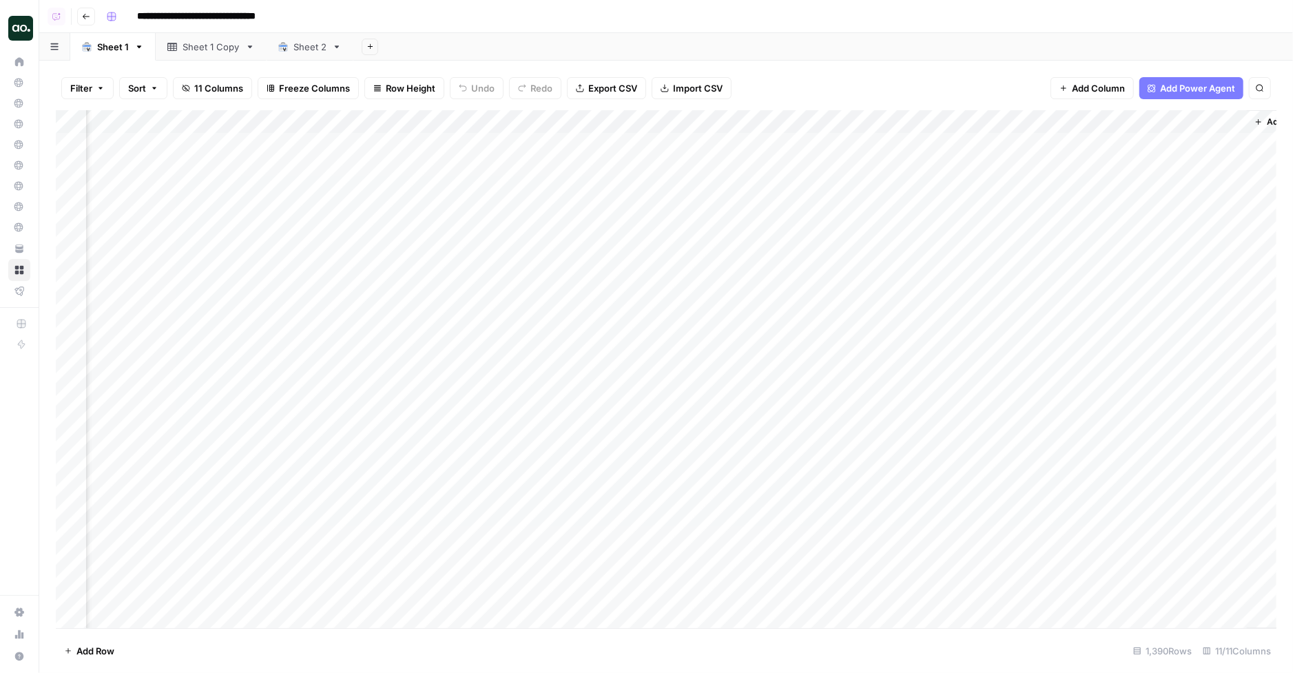
scroll to position [0, 431]
click at [761, 115] on div "Add Column" at bounding box center [666, 369] width 1221 height 519
click at [756, 216] on span "Schedule" at bounding box center [783, 218] width 121 height 14
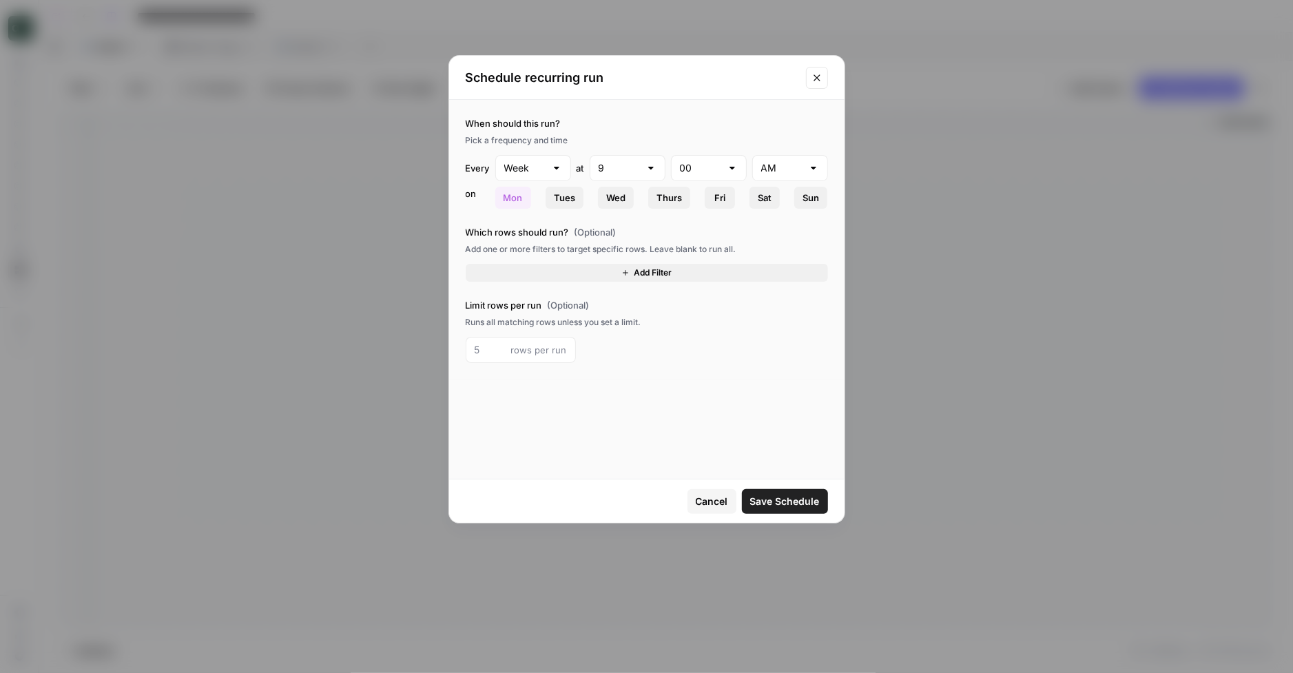
click at [561, 267] on button "Add Filter" at bounding box center [647, 273] width 362 height 18
click at [541, 278] on input "text" at bounding box center [513, 277] width 76 height 14
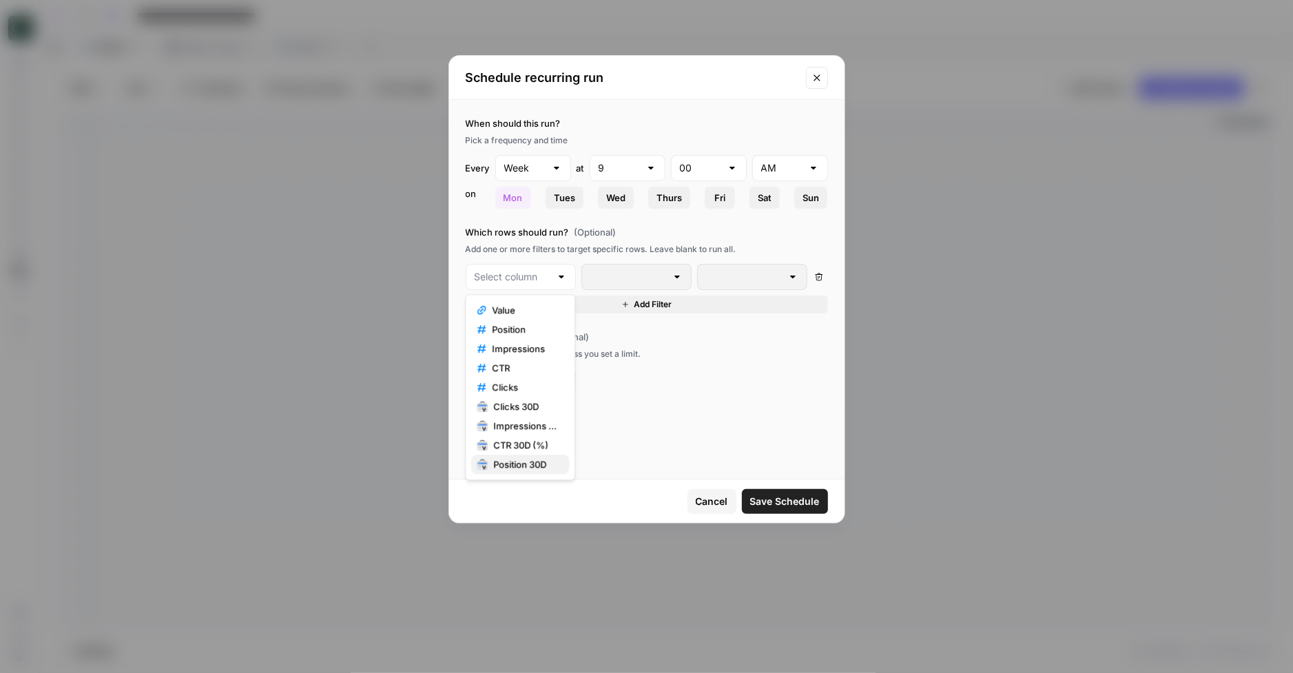
click at [526, 462] on span "Position 30D" at bounding box center [525, 464] width 65 height 14
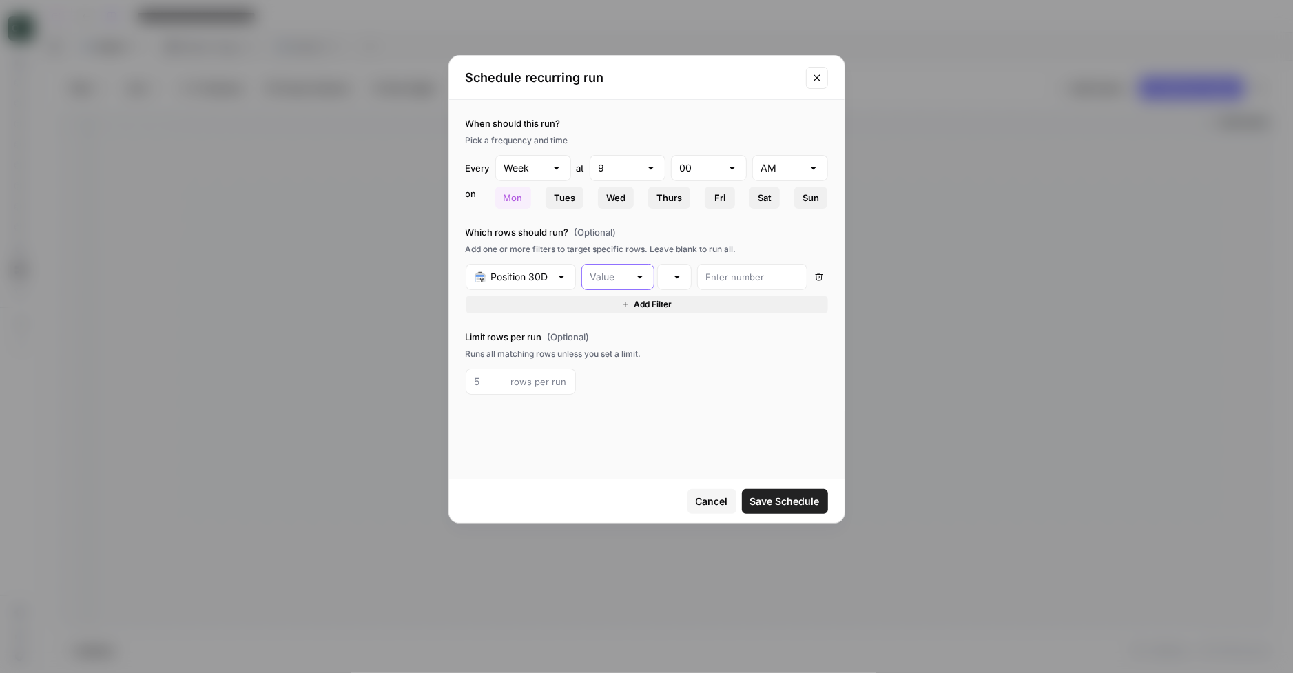
click at [615, 278] on input "text" at bounding box center [609, 277] width 39 height 14
click at [621, 331] on span "Change" at bounding box center [614, 329] width 45 height 14
type input "Change"
click at [680, 271] on div at bounding box center [677, 277] width 11 height 14
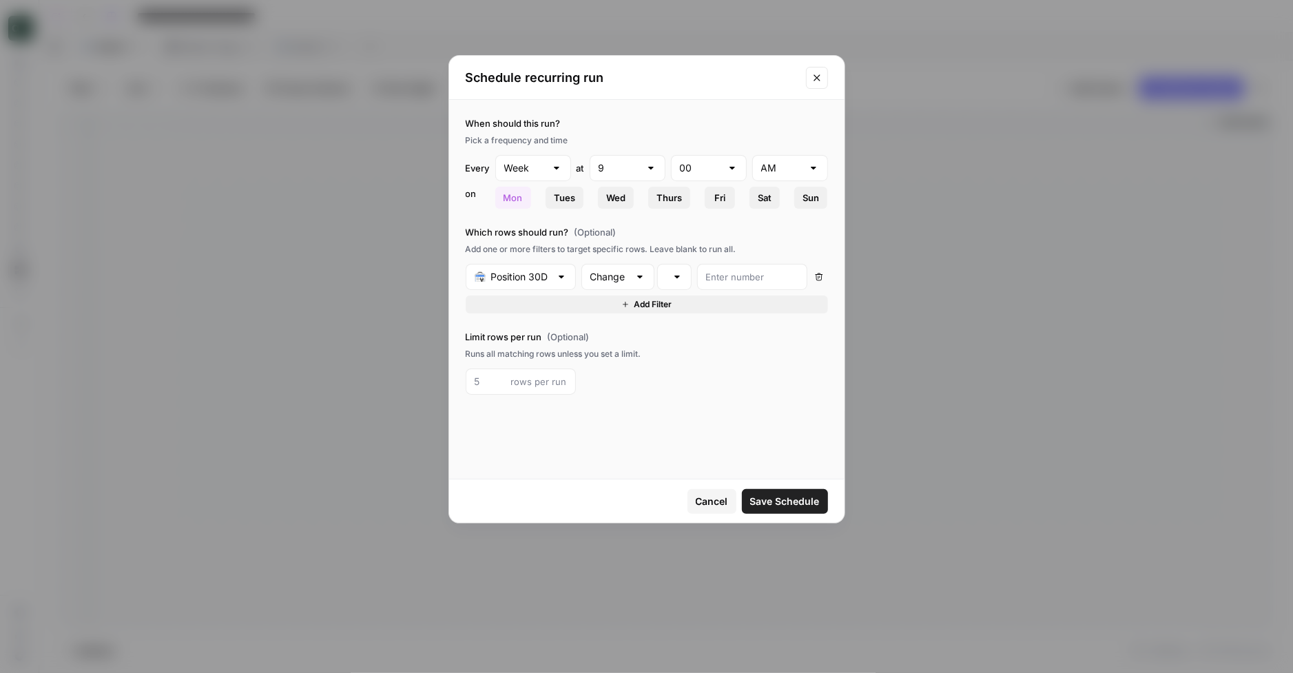
click at [846, 178] on div "Schedule recurring run When should this run? Pick a frequency and time Every We…" at bounding box center [646, 336] width 1293 height 673
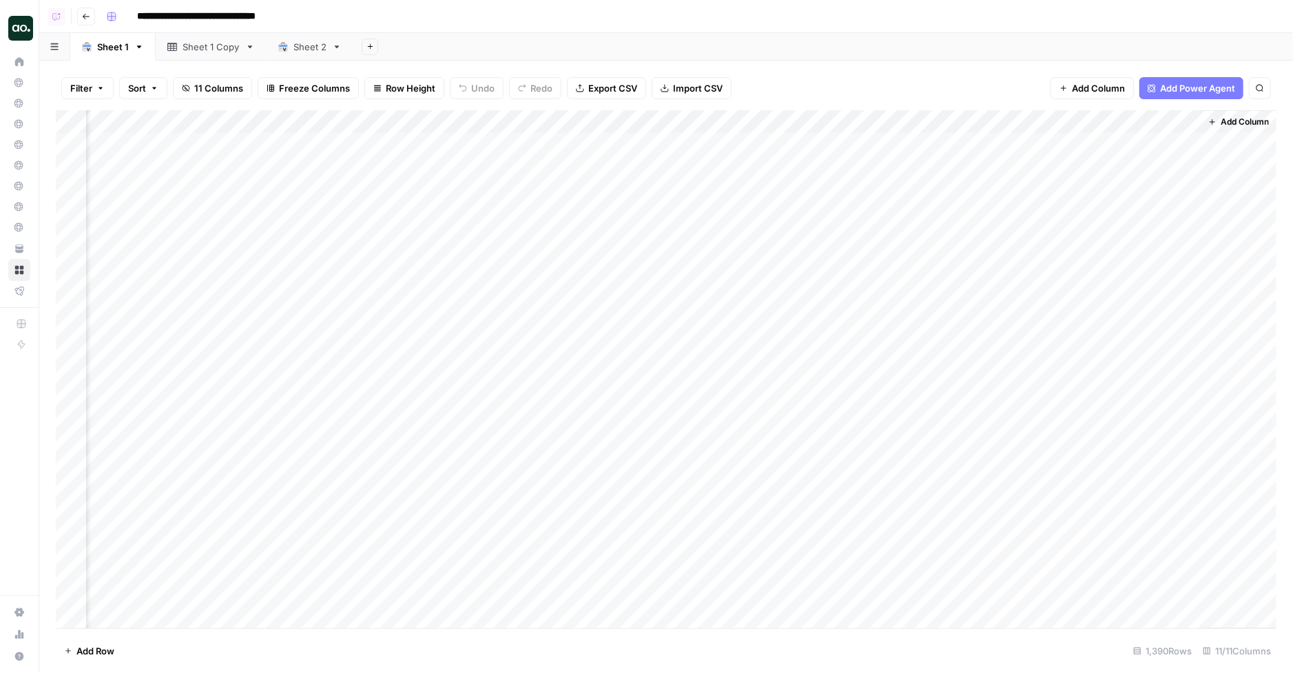
click at [761, 123] on div "Add Column" at bounding box center [666, 369] width 1221 height 519
click at [743, 216] on span "Schedule" at bounding box center [783, 218] width 121 height 14
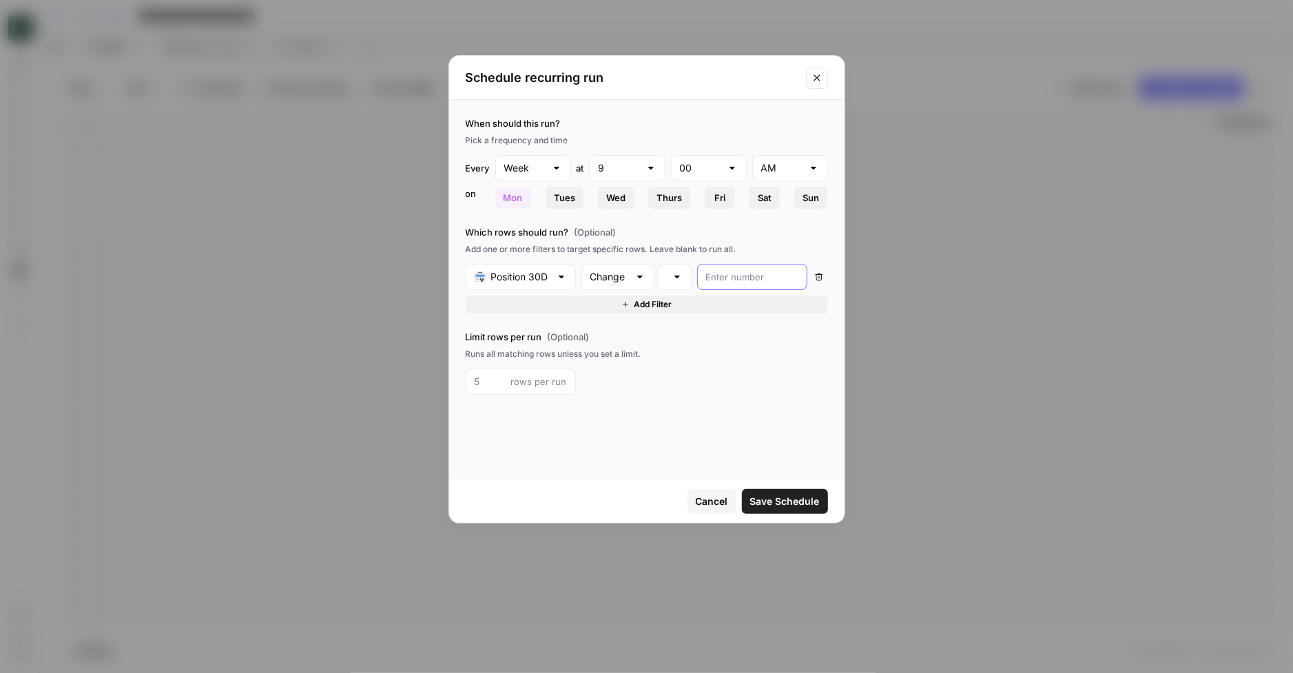
click at [752, 274] on input "number" at bounding box center [752, 277] width 92 height 14
type input "0"
click at [754, 322] on div "When should this run? Pick a frequency and time Every Week at 9 00 AM [DATE] Tu…" at bounding box center [646, 255] width 395 height 311
click at [818, 75] on icon "Close modal" at bounding box center [817, 77] width 11 height 11
